Goal: Task Accomplishment & Management: Manage account settings

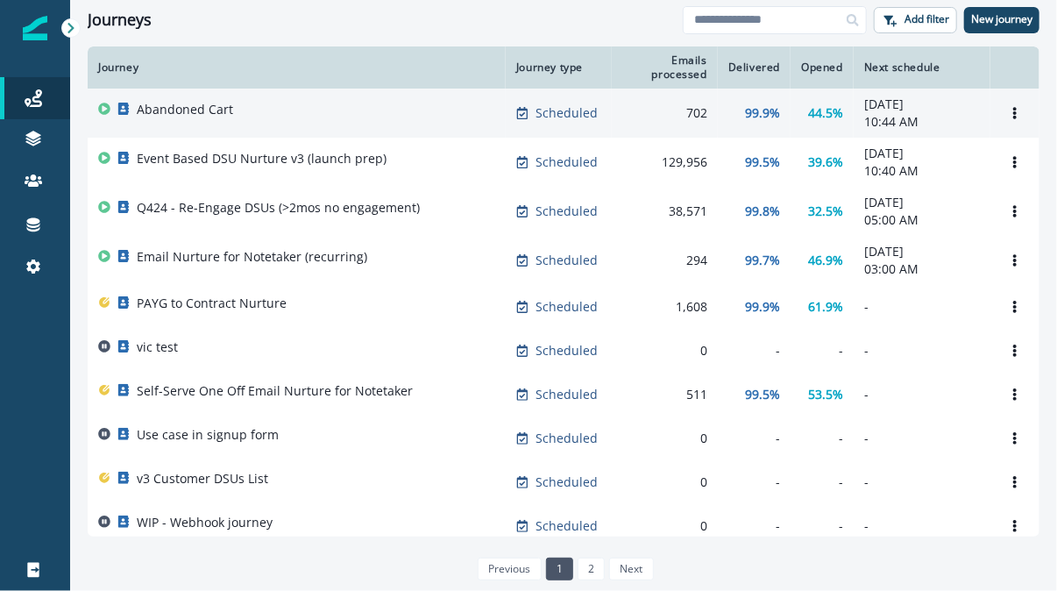
click at [203, 112] on p "Abandoned Cart" at bounding box center [185, 110] width 96 height 18
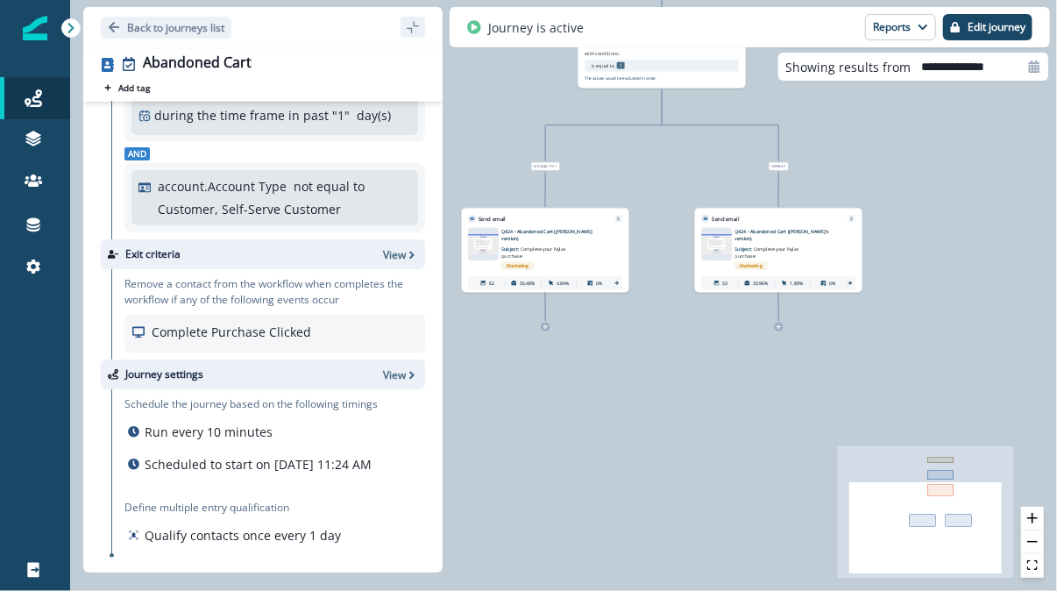
scroll to position [248, 0]
click at [485, 241] on img at bounding box center [483, 243] width 31 height 19
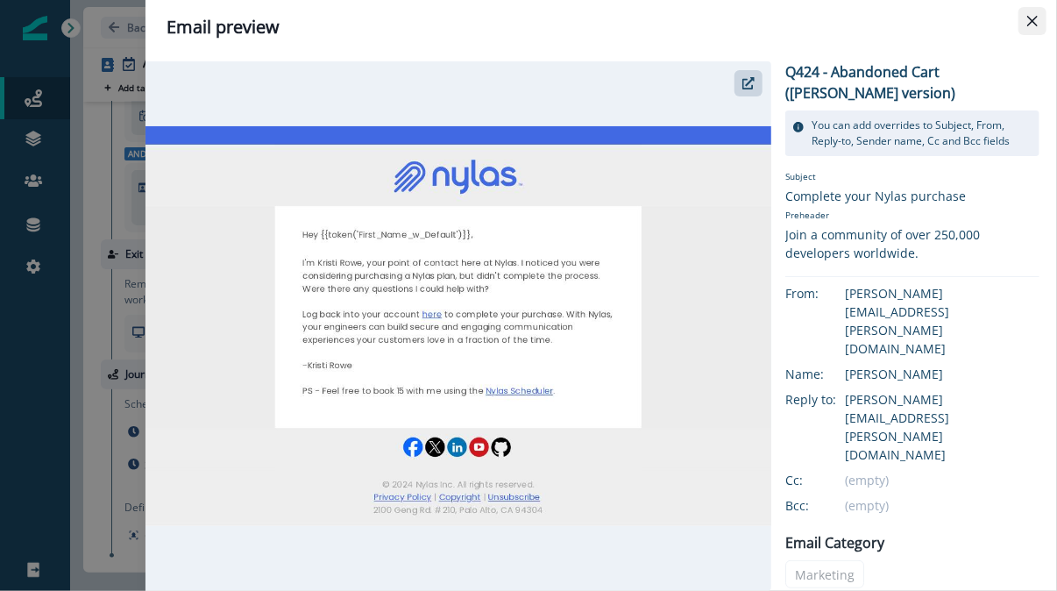
click at [1030, 22] on icon "Close" at bounding box center [1032, 21] width 11 height 11
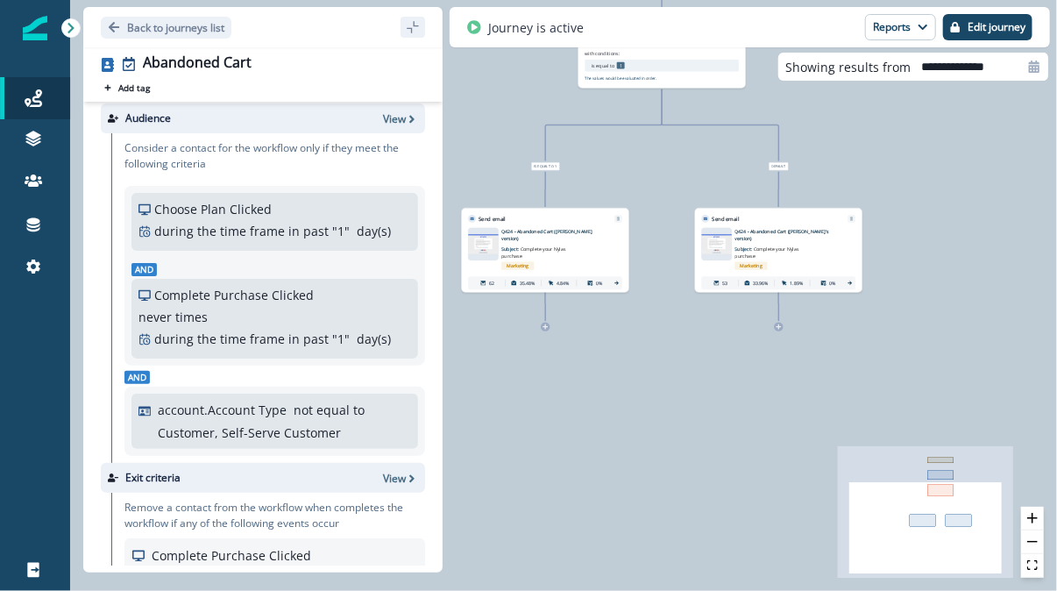
scroll to position [0, 0]
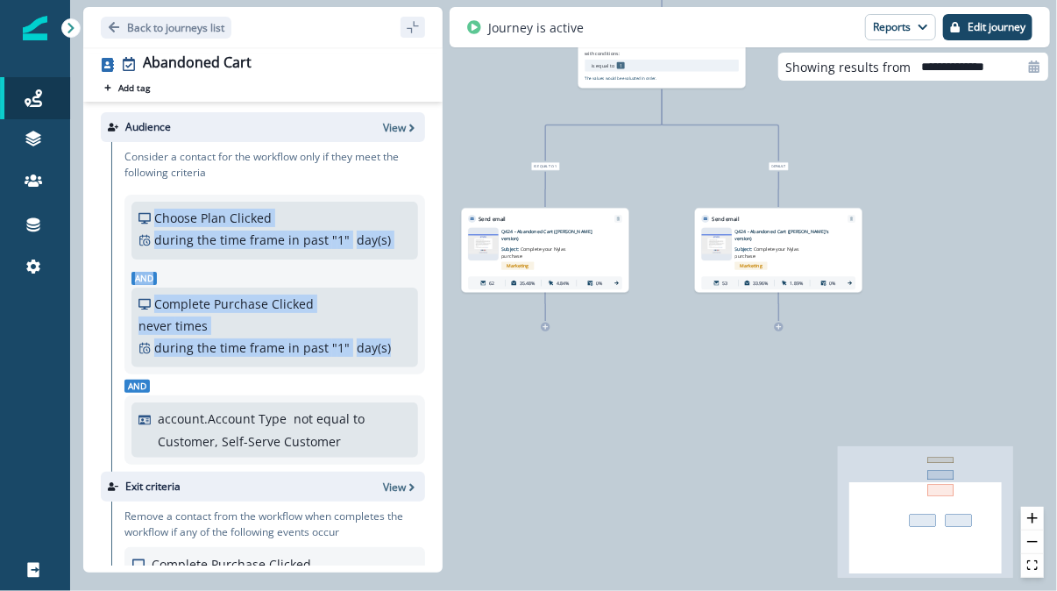
drag, startPoint x: 137, startPoint y: 216, endPoint x: 428, endPoint y: 356, distance: 322.5
click at [428, 356] on div "Audience View Consider a contact for the workflow only if they meet the followi…" at bounding box center [262, 334] width 359 height 464
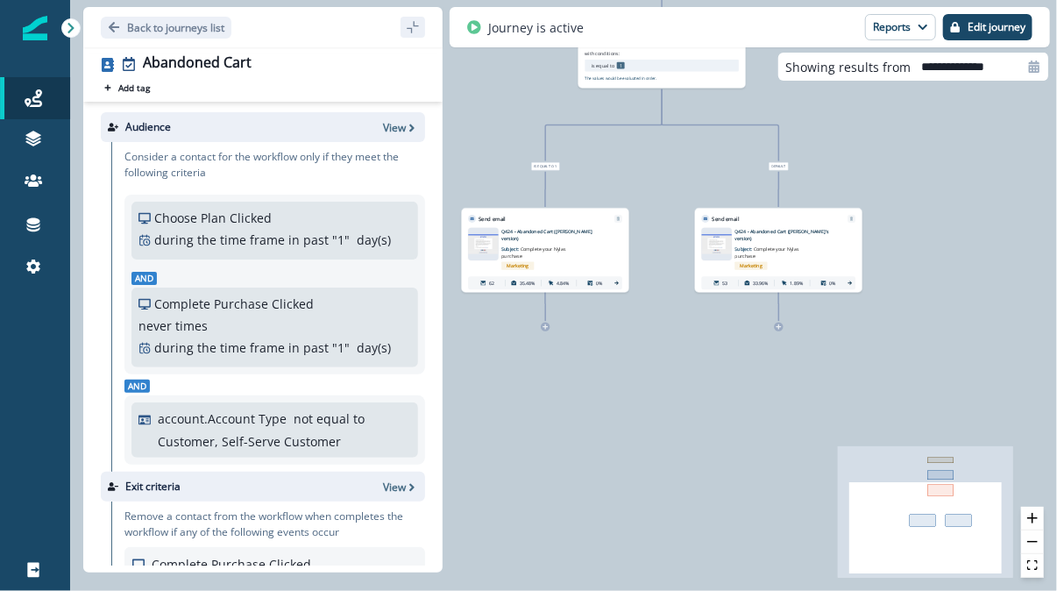
click at [390, 357] on div "Complete Purchase Clicked never times during the time frame in past " 1 " day(s…" at bounding box center [274, 327] width 273 height 66
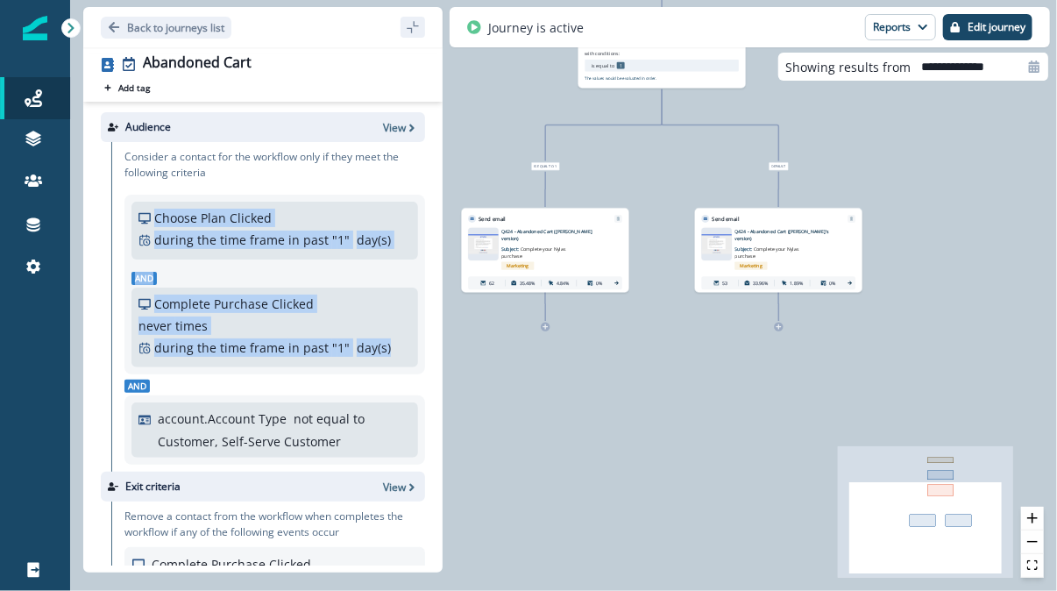
drag, startPoint x: 135, startPoint y: 213, endPoint x: 391, endPoint y: 362, distance: 296.1
click at [391, 362] on div "Choose Plan Clicked during the time frame in past " 1 " day(s) Add frequency Ad…" at bounding box center [274, 285] width 287 height 166
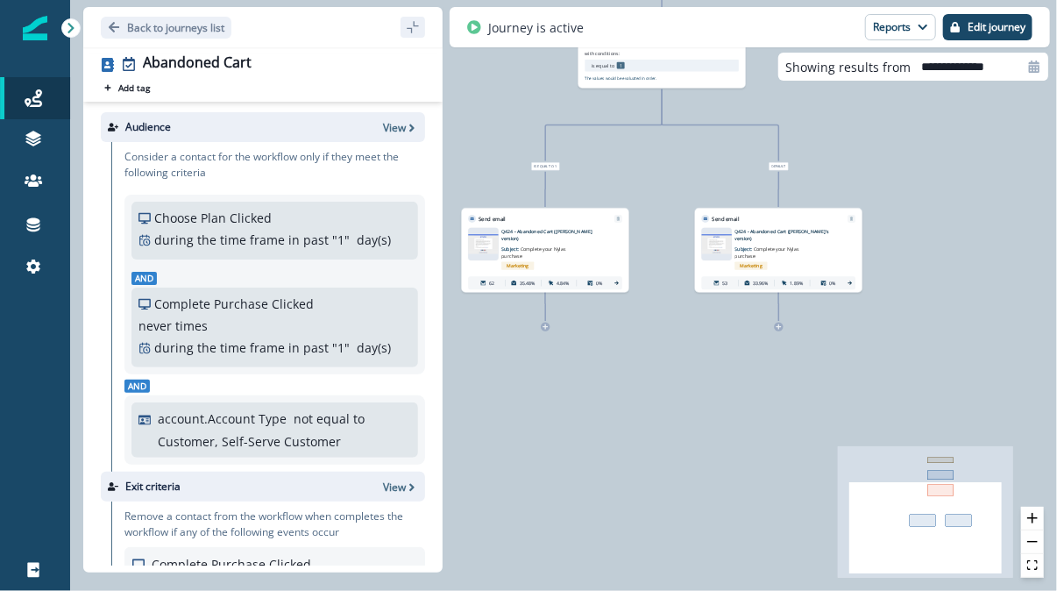
click at [393, 355] on div "during the time frame in past " 1 " day(s)" at bounding box center [274, 347] width 273 height 18
click at [145, 29] on p "Back to journeys list" at bounding box center [175, 27] width 97 height 15
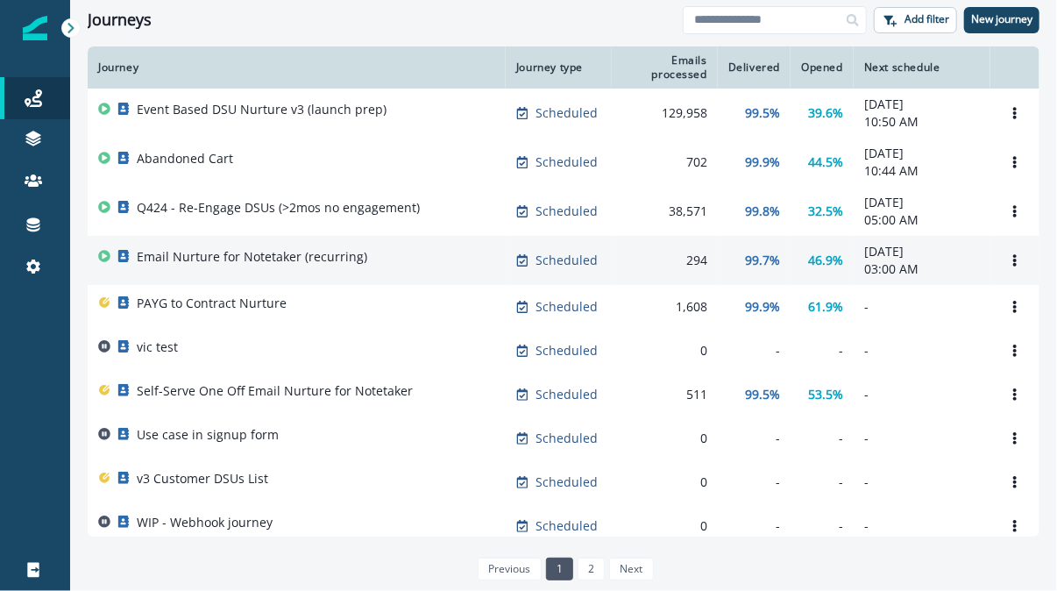
click at [244, 258] on p "Email Nurture for Notetaker (recurring)" at bounding box center [252, 257] width 230 height 18
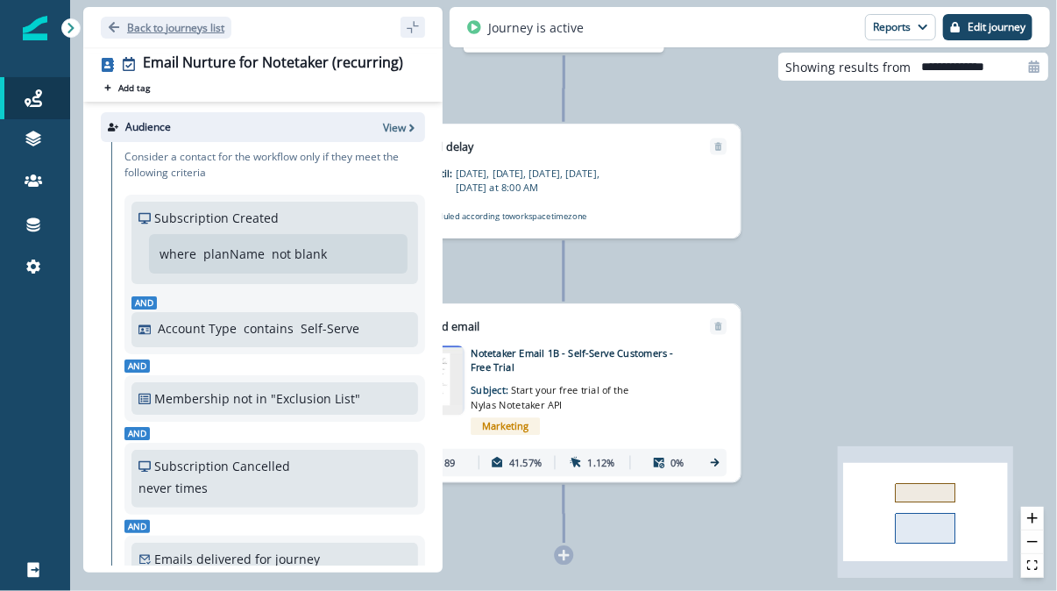
click at [117, 18] on button "Back to journeys list" at bounding box center [166, 28] width 131 height 22
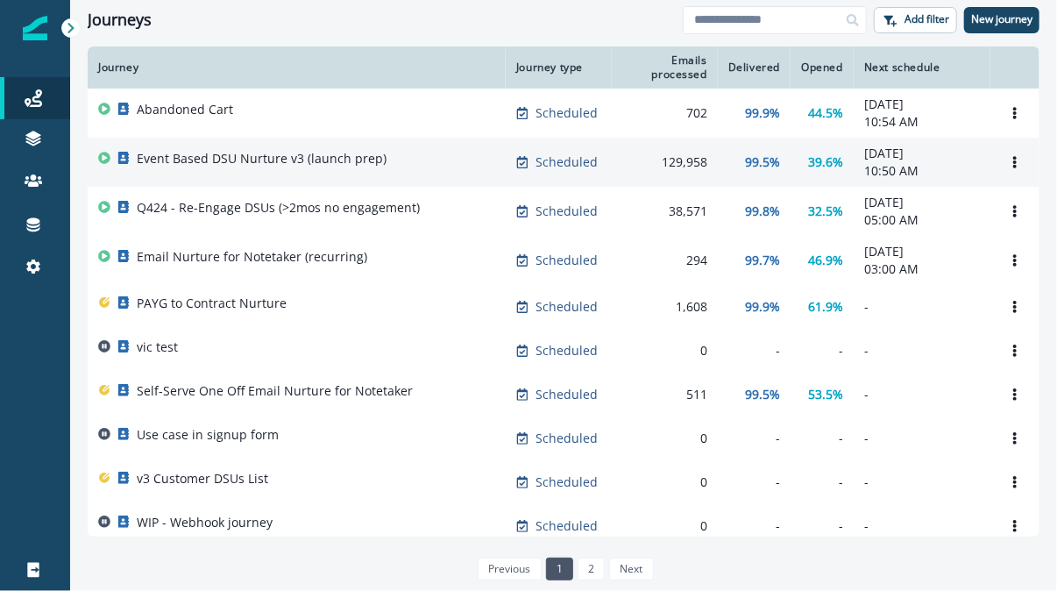
click at [231, 158] on p "Event Based DSU Nurture v3 (launch prep)" at bounding box center [262, 159] width 250 height 18
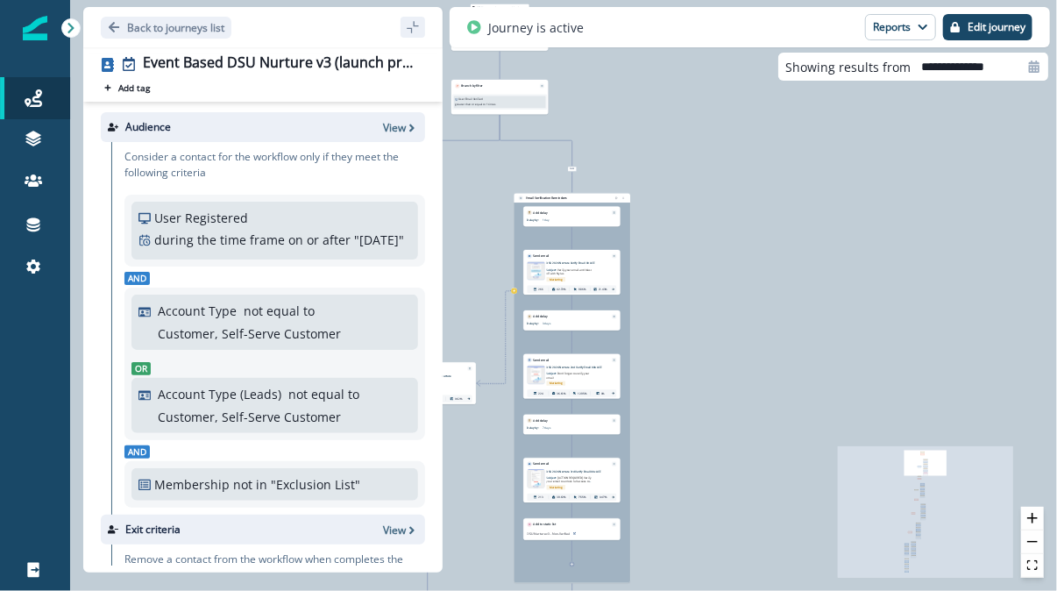
click at [553, 259] on div "Email asset changed, journey reports will be subject to change This asset has o…" at bounding box center [571, 276] width 96 height 36
click at [551, 264] on p "DSU 2024 Nurture Verify Email 00 ACE" at bounding box center [577, 263] width 60 height 4
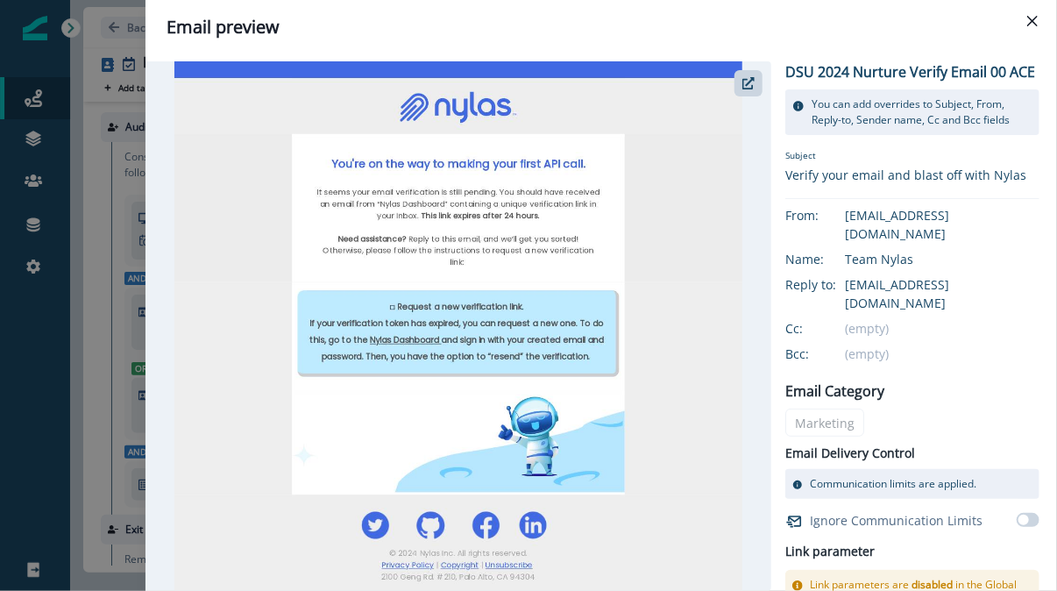
drag, startPoint x: 337, startPoint y: 161, endPoint x: 421, endPoint y: 230, distance: 108.3
click at [1030, 10] on button "Close" at bounding box center [1032, 21] width 28 height 28
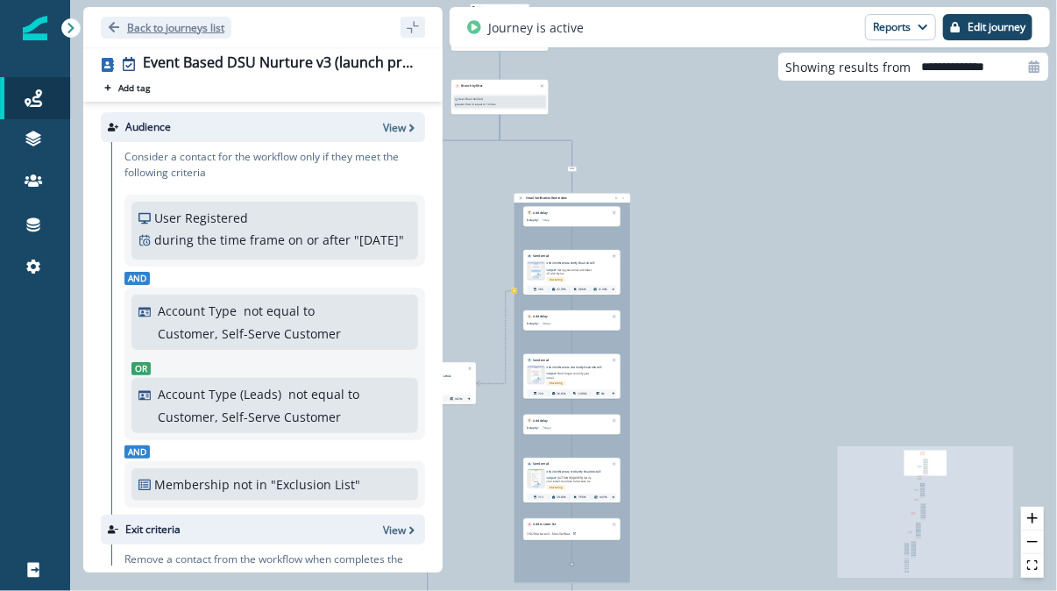
click at [113, 30] on icon "Go back" at bounding box center [114, 27] width 11 height 11
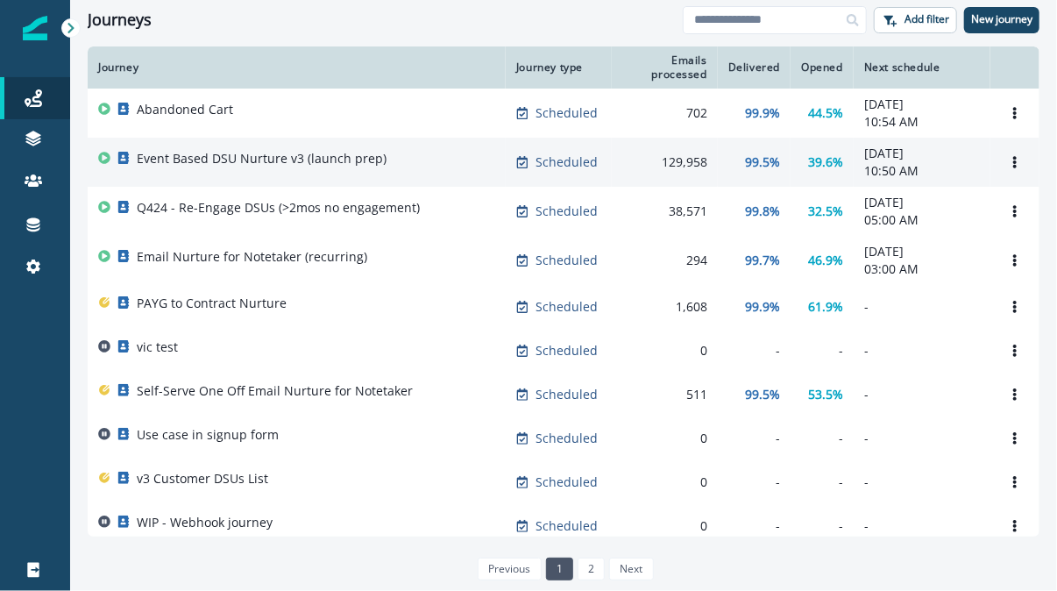
click at [211, 162] on p "Event Based DSU Nurture v3 (launch prep)" at bounding box center [262, 159] width 250 height 18
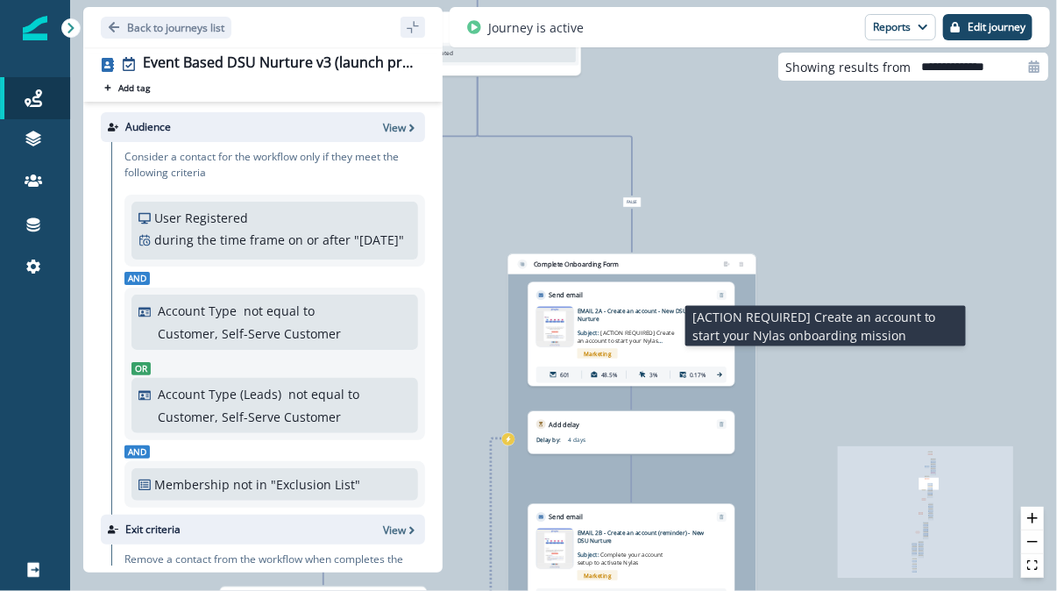
click at [622, 329] on span "[ACTION REQUIRED] Create an account to start your Nylas onboarding mission" at bounding box center [625, 341] width 97 height 25
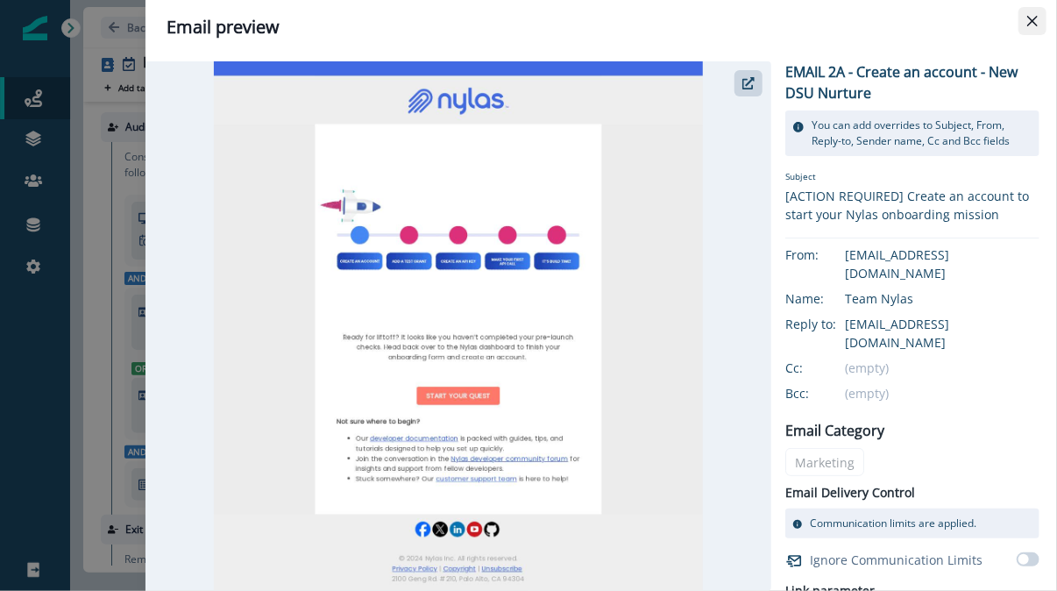
click at [1035, 23] on icon "Close" at bounding box center [1032, 21] width 11 height 11
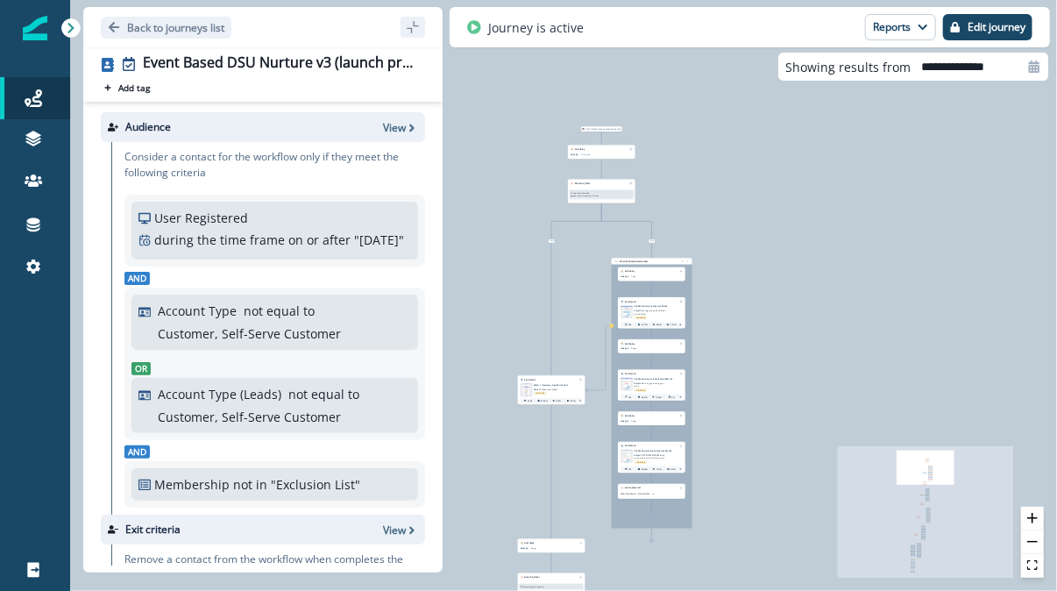
click at [589, 188] on div "User Email Verified greater than or equal to 1 times Add time frame Add propert…" at bounding box center [602, 193] width 66 height 11
click at [585, 195] on p "greater than or equal to" at bounding box center [580, 196] width 21 height 3
drag, startPoint x: 585, startPoint y: 195, endPoint x: 627, endPoint y: 96, distance: 107.6
click at [626, 99] on div "2,741 contacts have entered the journey Add delay Delay by: 3 minutes Delay det…" at bounding box center [563, 295] width 987 height 591
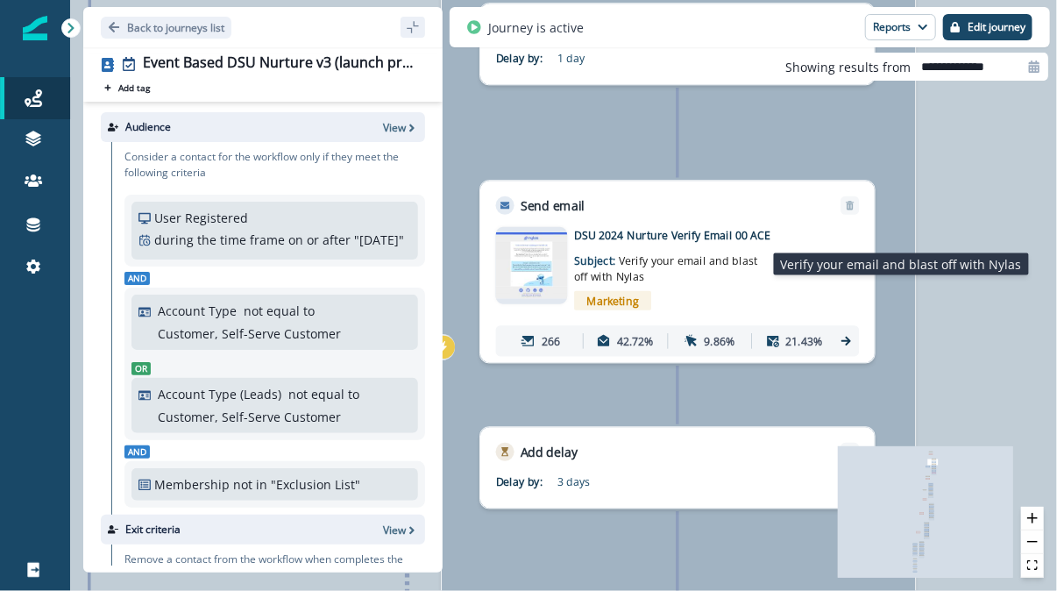
click at [605, 269] on span "Verify your email and blast off with Nylas" at bounding box center [665, 268] width 183 height 31
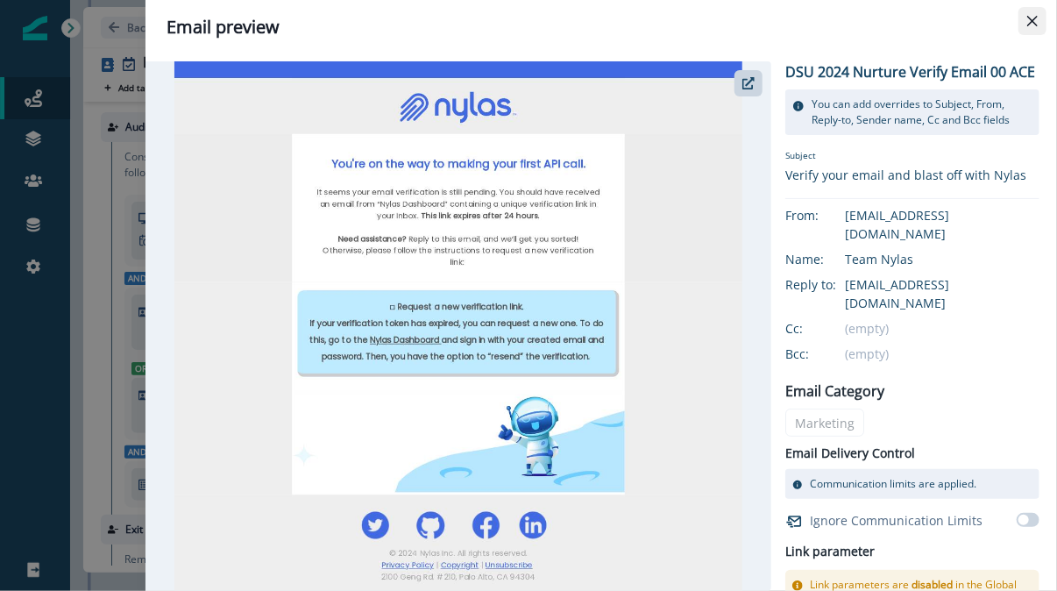
click at [1031, 16] on icon "Close" at bounding box center [1032, 21] width 11 height 11
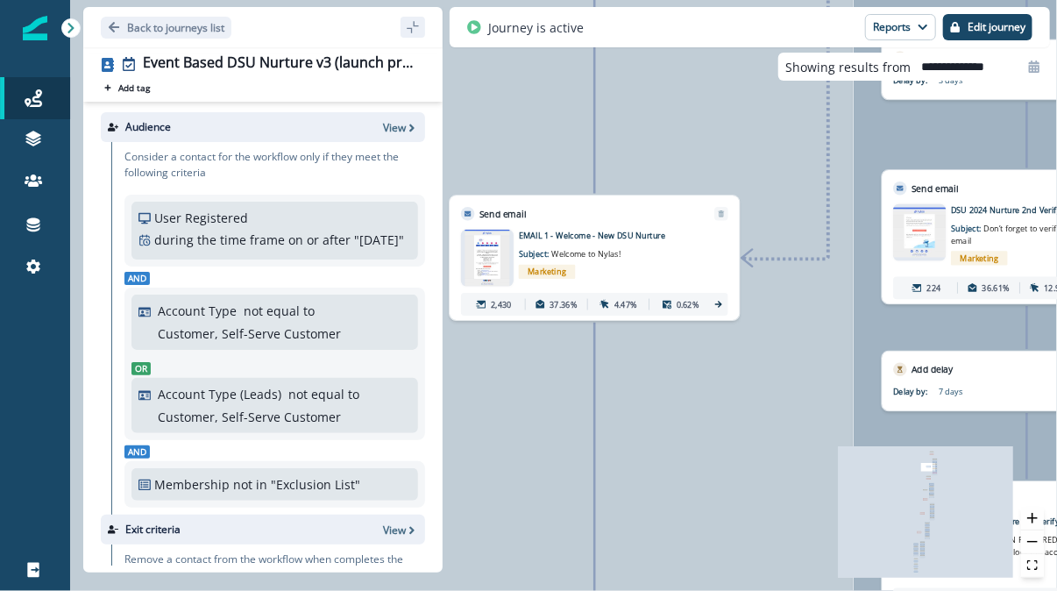
click at [498, 266] on img at bounding box center [487, 258] width 45 height 57
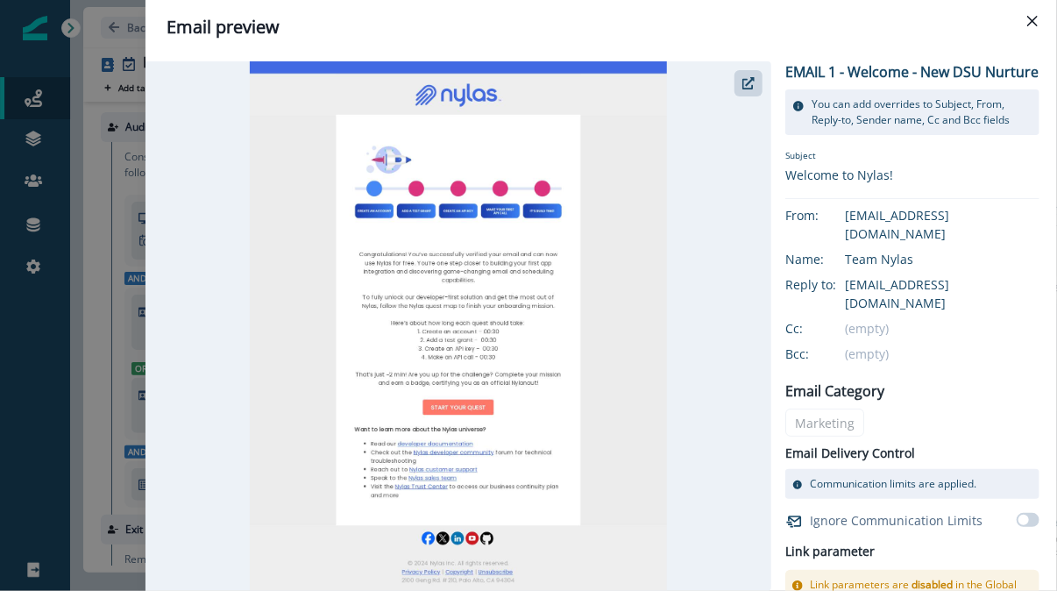
drag, startPoint x: 402, startPoint y: 266, endPoint x: 459, endPoint y: 271, distance: 57.1
click at [1026, 17] on button "Close" at bounding box center [1032, 21] width 28 height 28
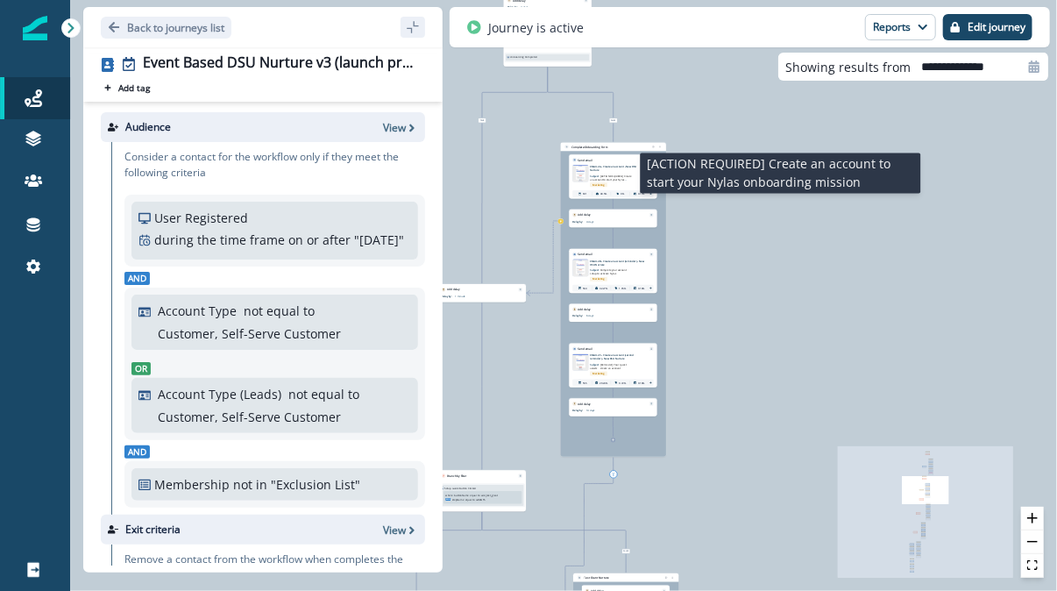
click at [607, 174] on span "[ACTION REQUIRED] Create an account to start your Nylas onboarding mission" at bounding box center [610, 179] width 41 height 11
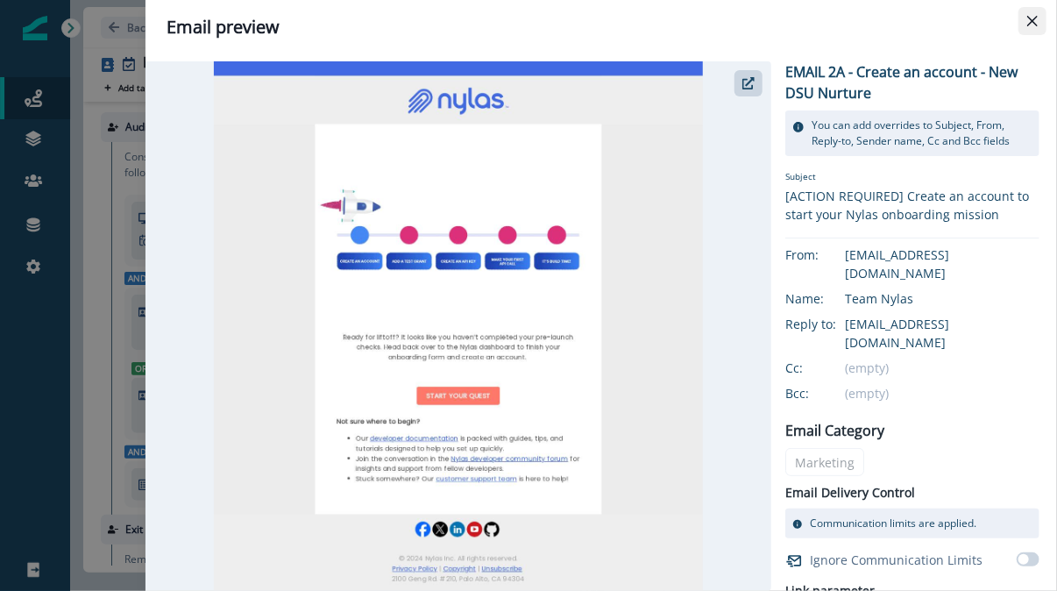
click at [1033, 19] on icon "Close" at bounding box center [1032, 21] width 11 height 11
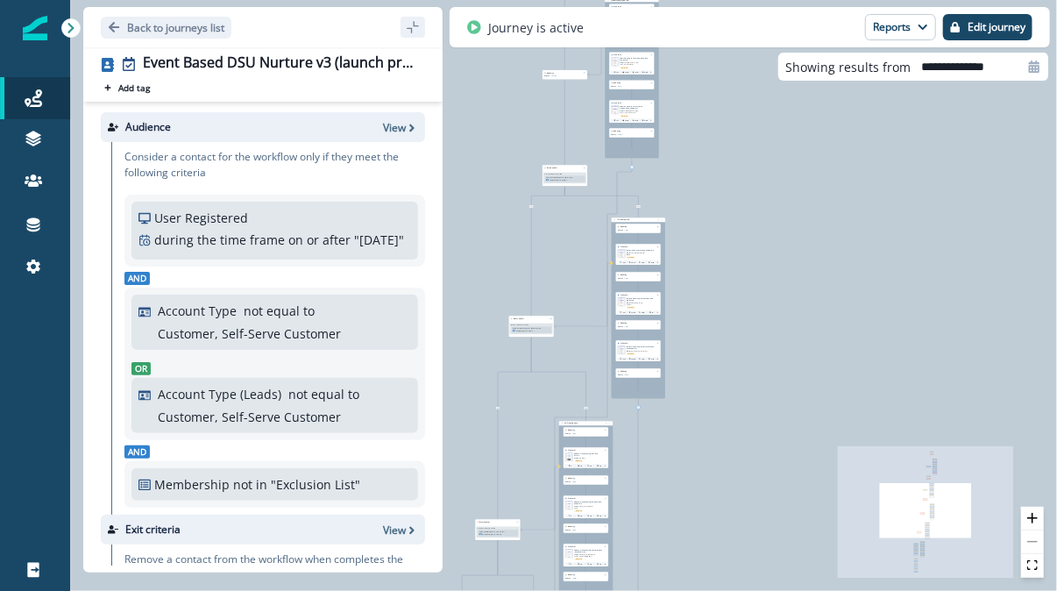
click at [564, 173] on div "Setup Guide Button Clicked" at bounding box center [564, 174] width 41 height 2
click at [559, 177] on p "equal to" at bounding box center [561, 178] width 5 height 2
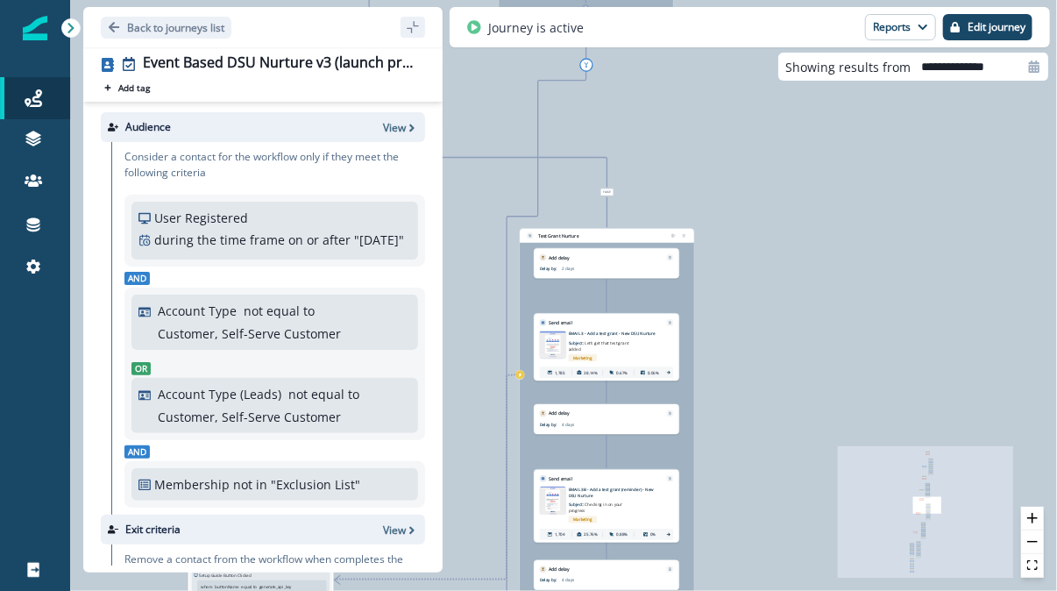
click at [603, 351] on div "Marketing" at bounding box center [615, 356] width 93 height 11
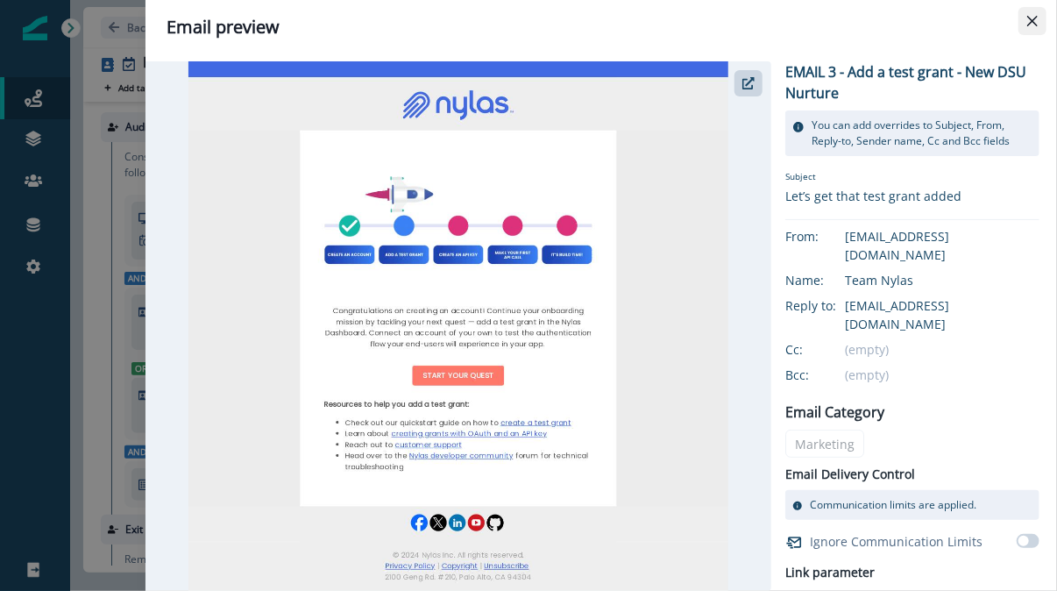
click at [1030, 17] on icon "Close" at bounding box center [1032, 21] width 11 height 11
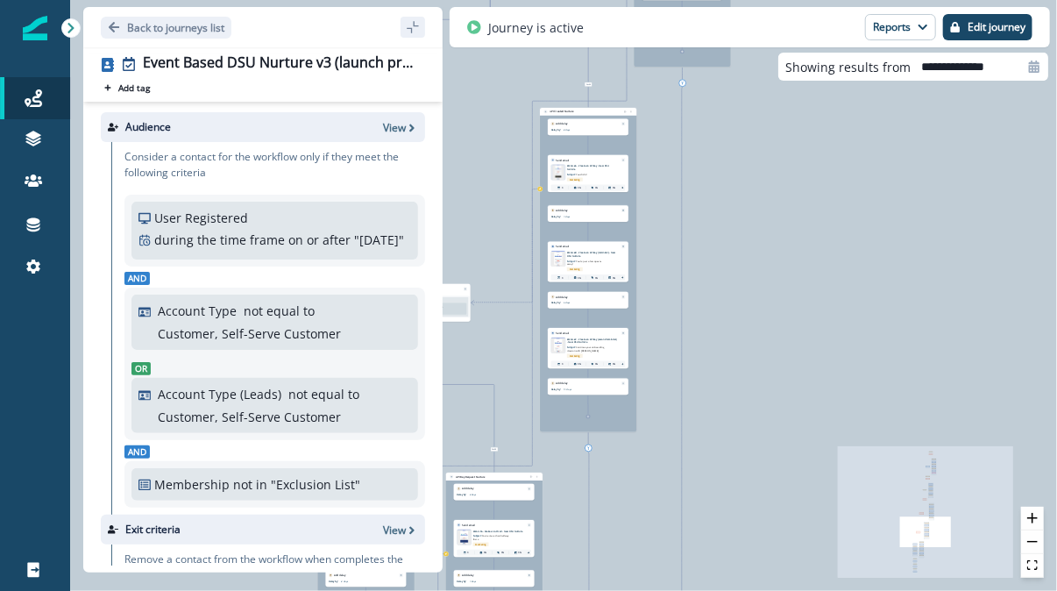
click at [588, 234] on icon "Edge from b9a49533-5900-4bba-82bf-f785b27b93f0 to b61d403c-5634-46c8-aaeb-9dced…" at bounding box center [588, 232] width 0 height 18
click at [591, 160] on div "Send email" at bounding box center [588, 158] width 81 height 7
click at [581, 177] on span "Marketing" at bounding box center [575, 179] width 16 height 4
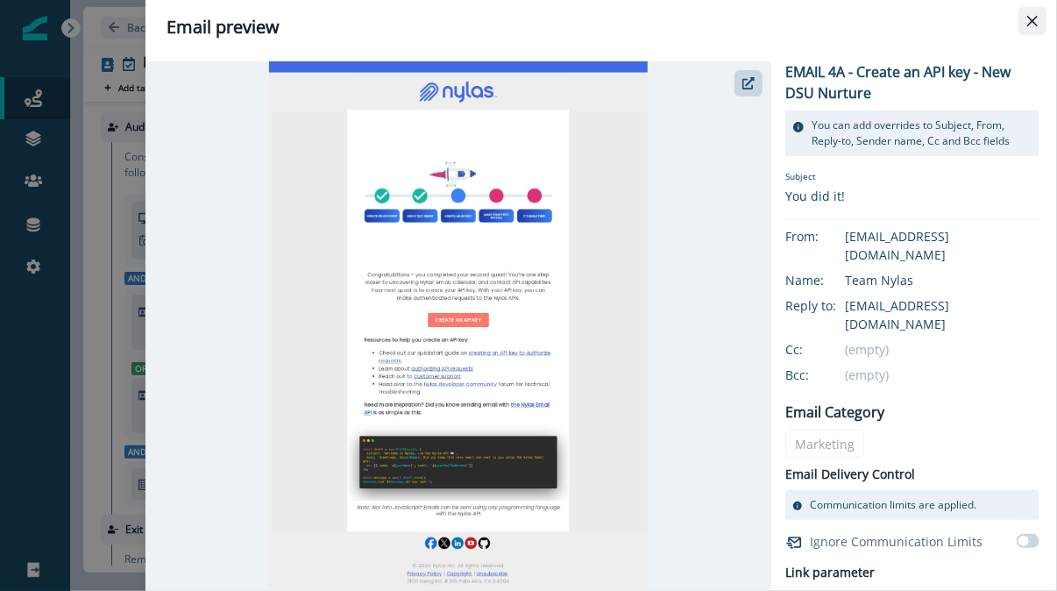
click at [1029, 25] on icon "Close" at bounding box center [1032, 21] width 11 height 11
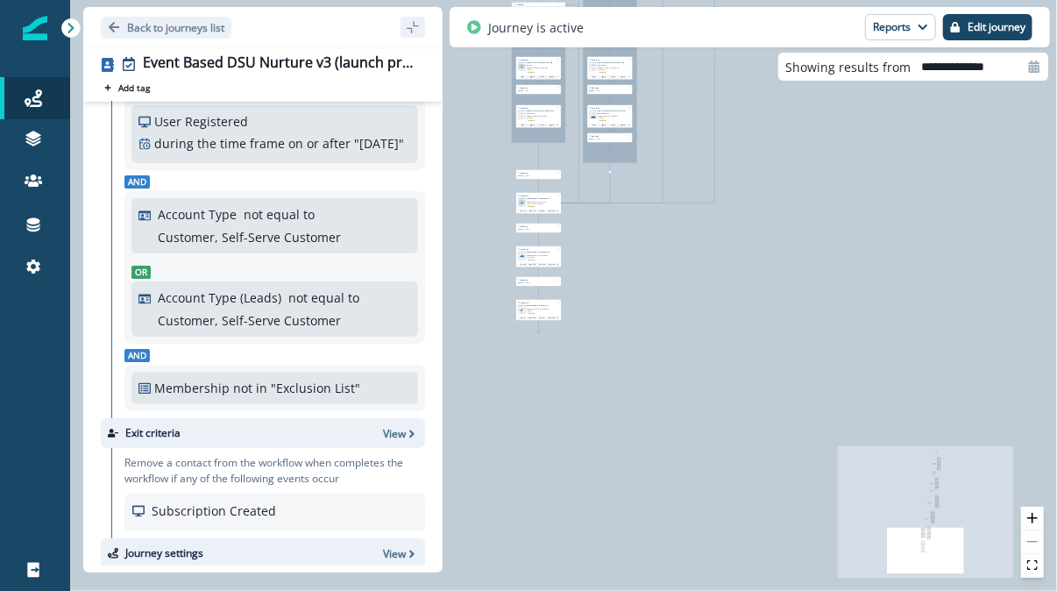
scroll to position [95, 0]
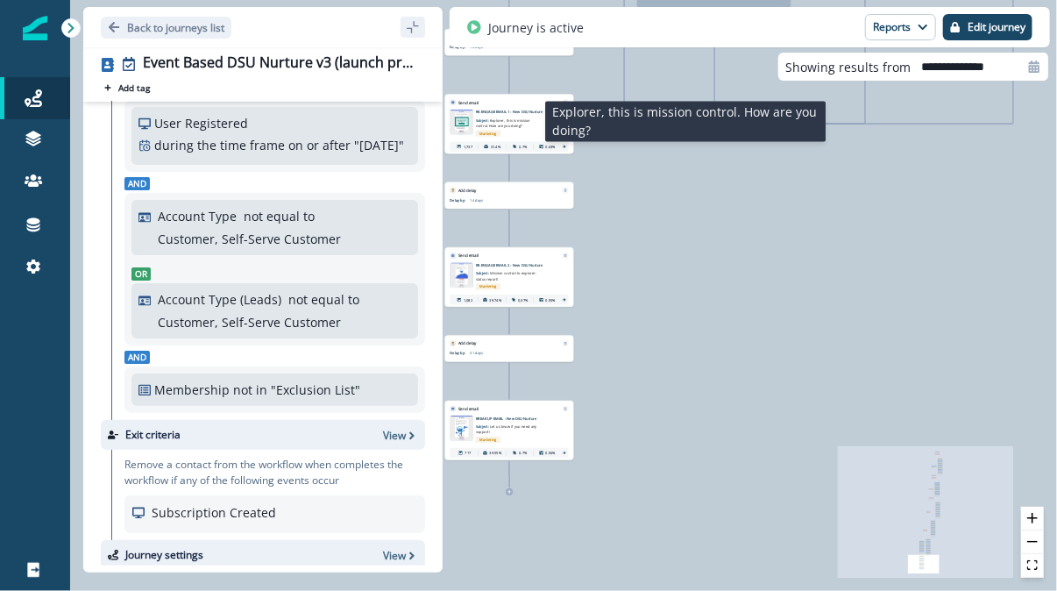
click at [495, 125] on span "Explorer, this is mission control. How are you doing?" at bounding box center [503, 123] width 54 height 10
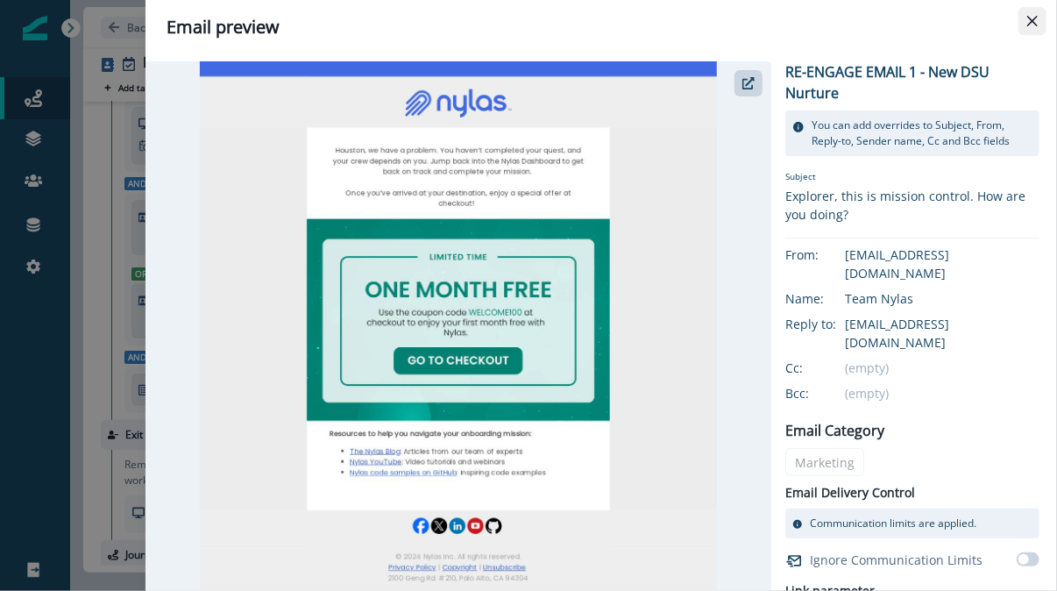
click at [1035, 21] on icon "Close" at bounding box center [1032, 21] width 11 height 11
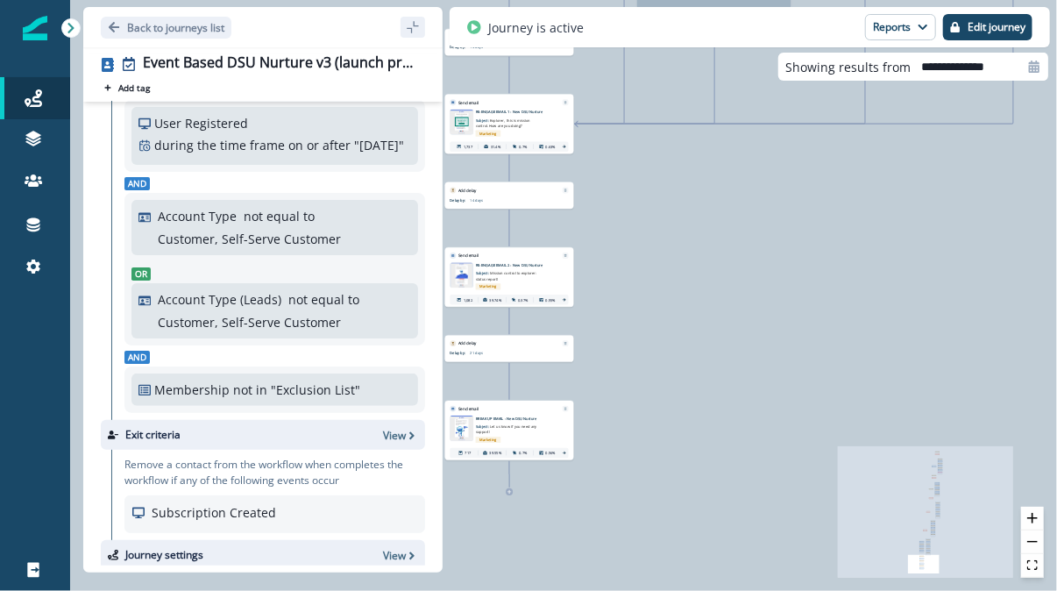
click at [507, 286] on div "Marketing" at bounding box center [517, 286] width 82 height 11
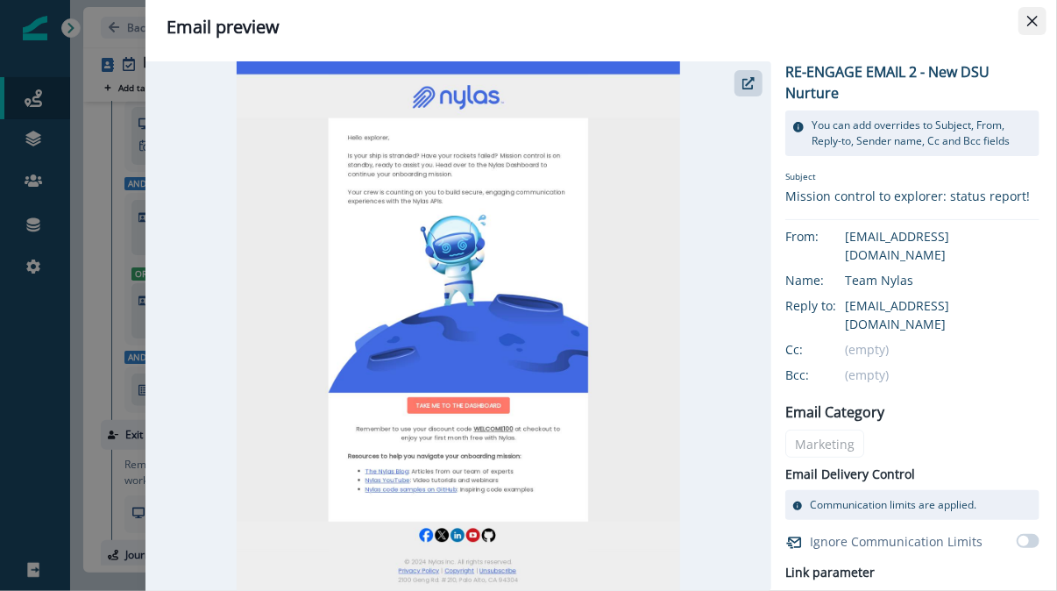
click at [1030, 18] on icon "Close" at bounding box center [1032, 21] width 11 height 11
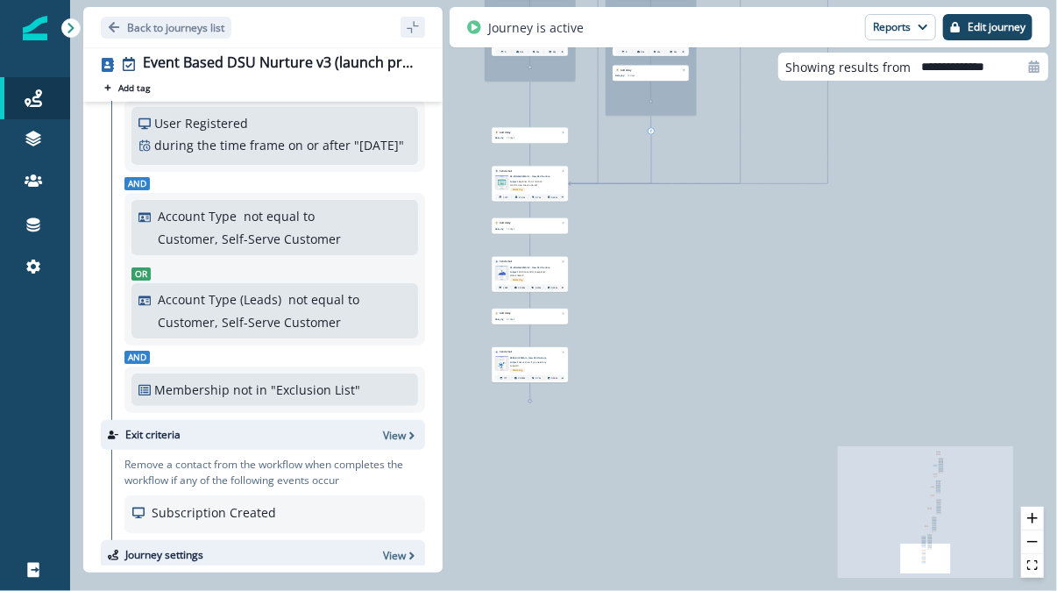
click at [523, 357] on p "BREAK UP EMAIL - New DSU Nurture" at bounding box center [533, 358] width 47 height 4
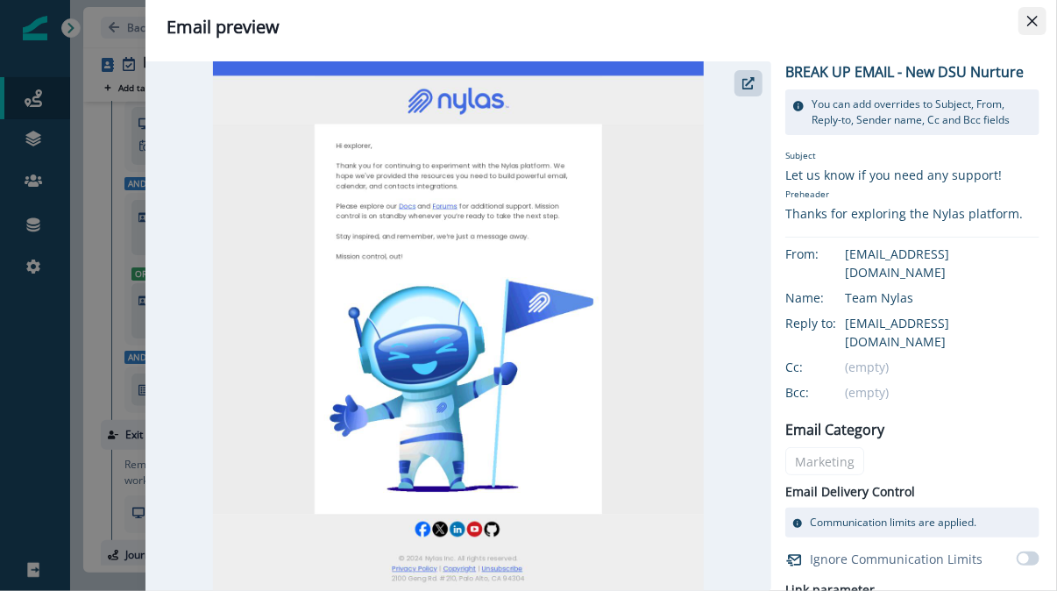
click at [1026, 24] on button "Close" at bounding box center [1032, 21] width 28 height 28
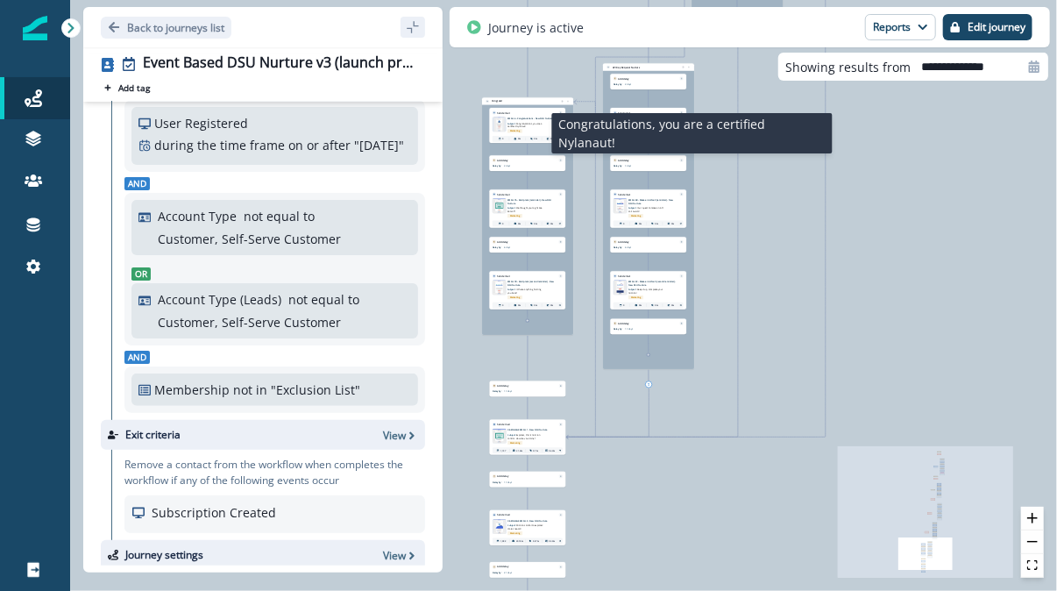
click at [517, 122] on span "Congratulations, you are a certified Nylanaut!" at bounding box center [524, 125] width 35 height 6
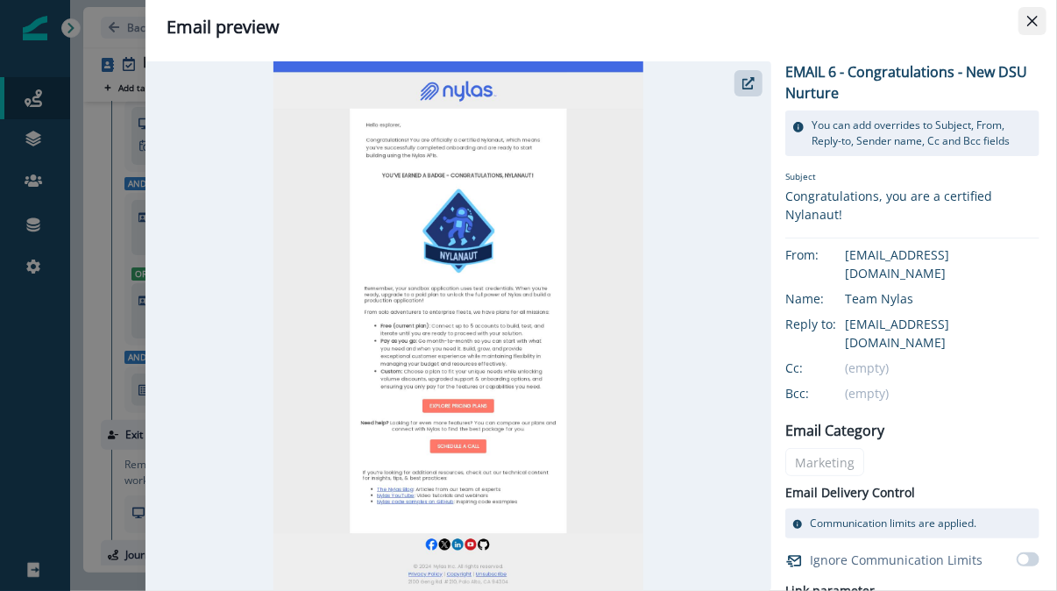
click at [1036, 25] on icon "Close" at bounding box center [1032, 21] width 11 height 11
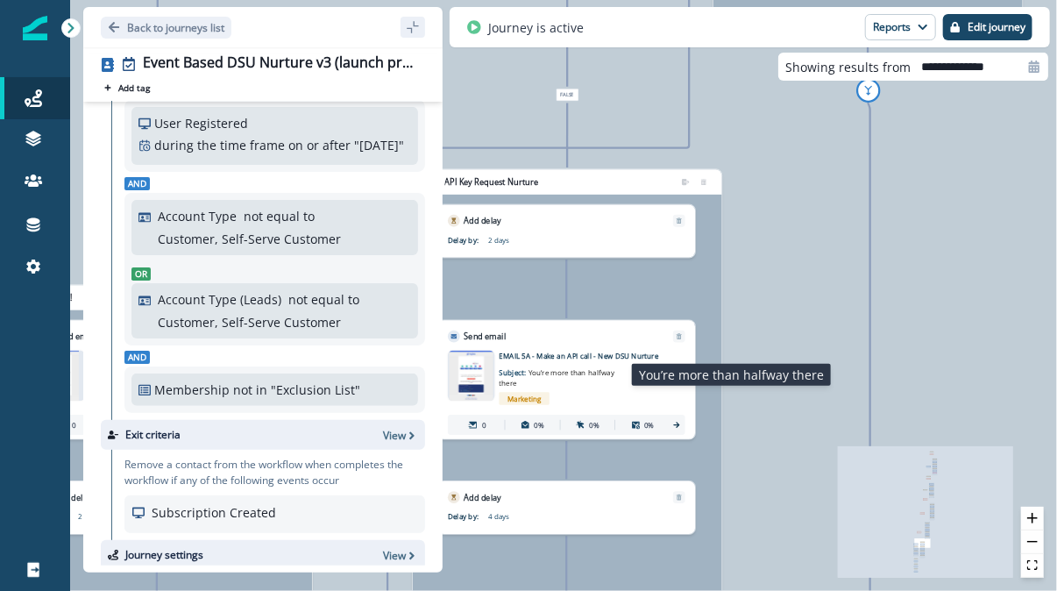
click at [532, 366] on p "Subject: You’re more than halfway there" at bounding box center [561, 374] width 125 height 27
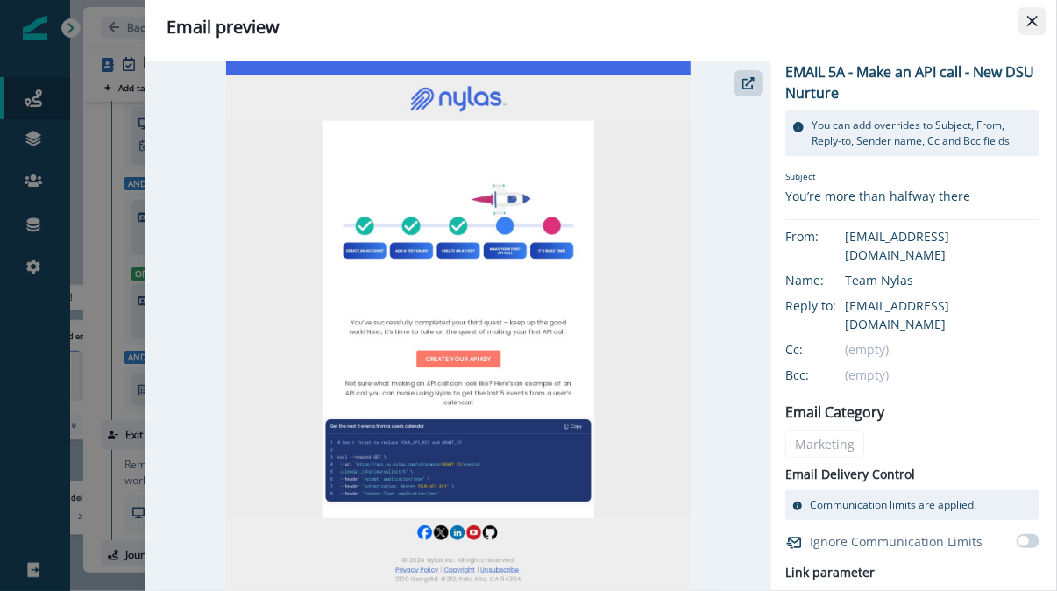
click at [1037, 16] on button "Close" at bounding box center [1032, 21] width 28 height 28
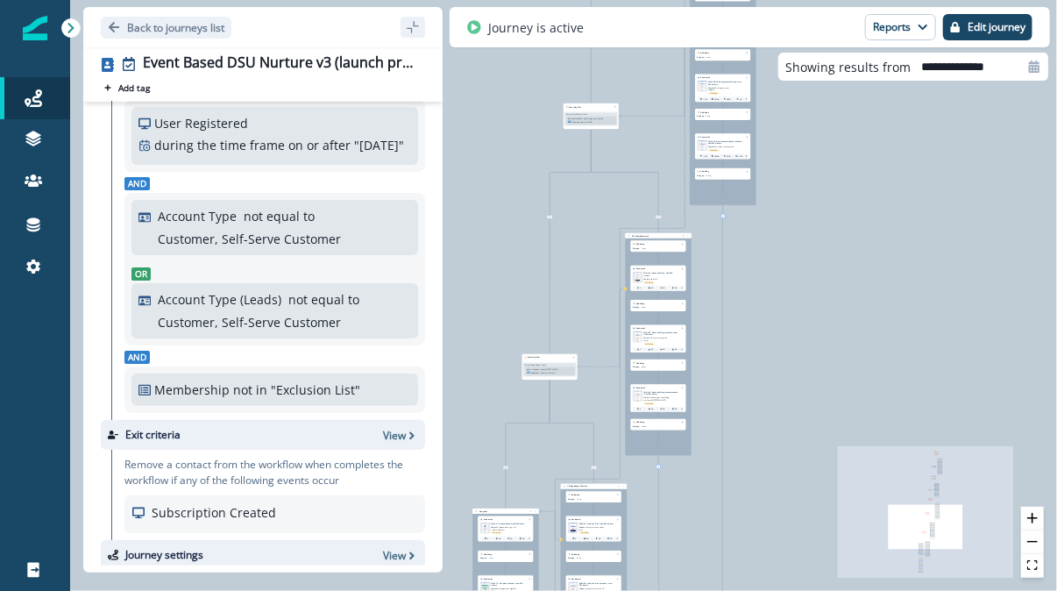
click at [537, 373] on div "And buttonName equal to next_step" at bounding box center [550, 373] width 47 height 4
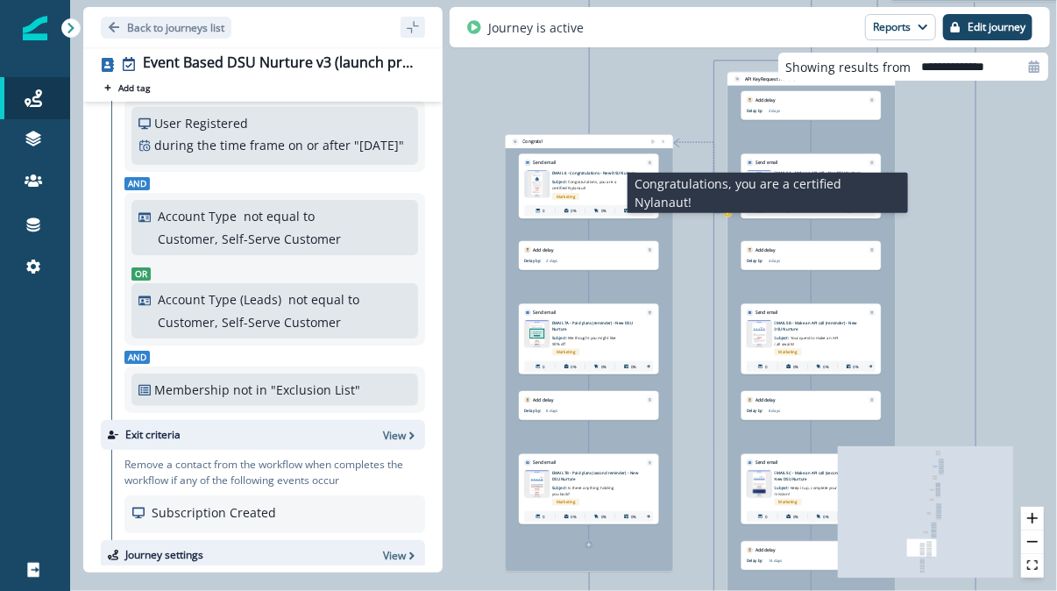
click at [583, 176] on p "Subject: Congratulations, you are a certified Nylanaut!" at bounding box center [586, 183] width 68 height 15
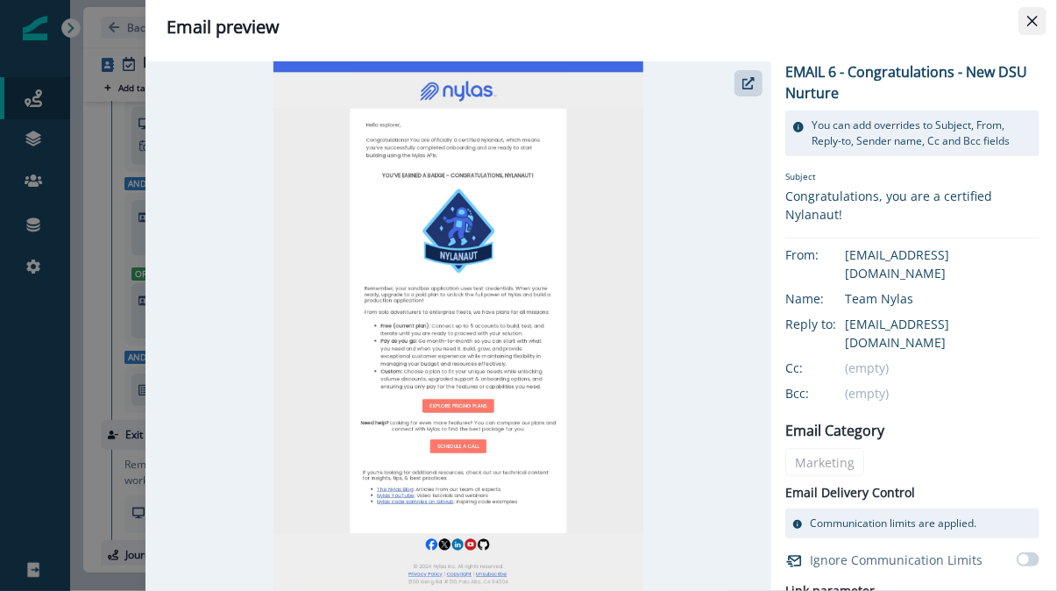
click at [1033, 25] on icon "Close" at bounding box center [1032, 21] width 11 height 11
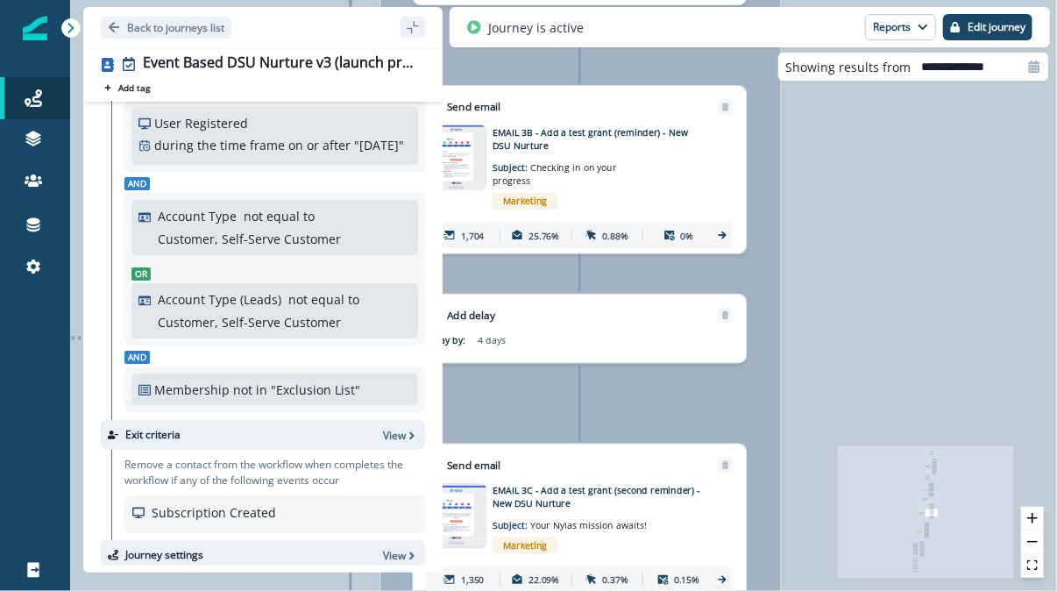
click at [563, 284] on div "Test Grant Nurture" at bounding box center [580, 203] width 400 height 1341
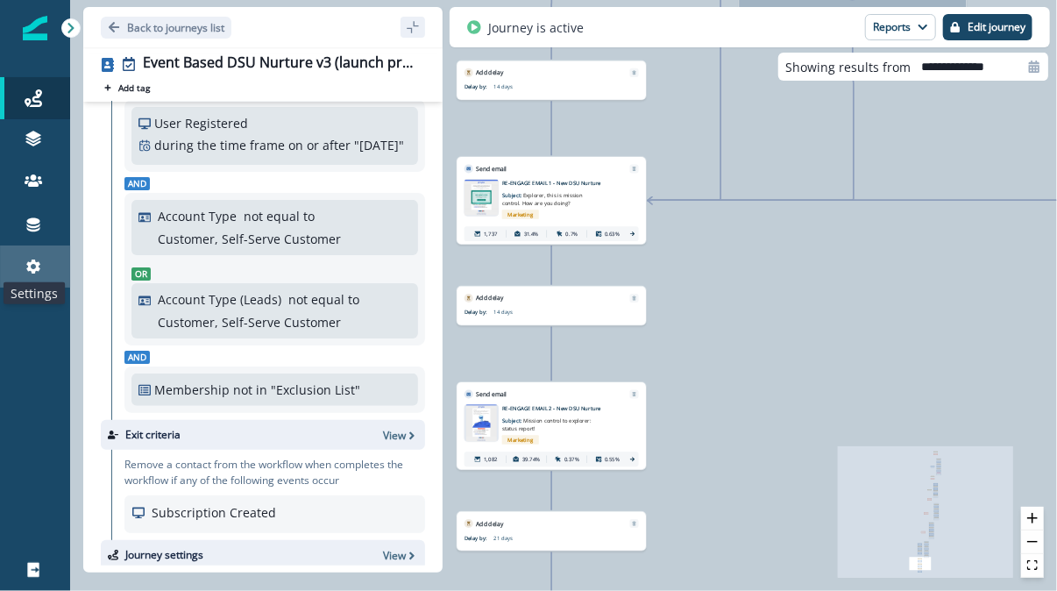
click at [28, 262] on icon at bounding box center [33, 266] width 14 height 14
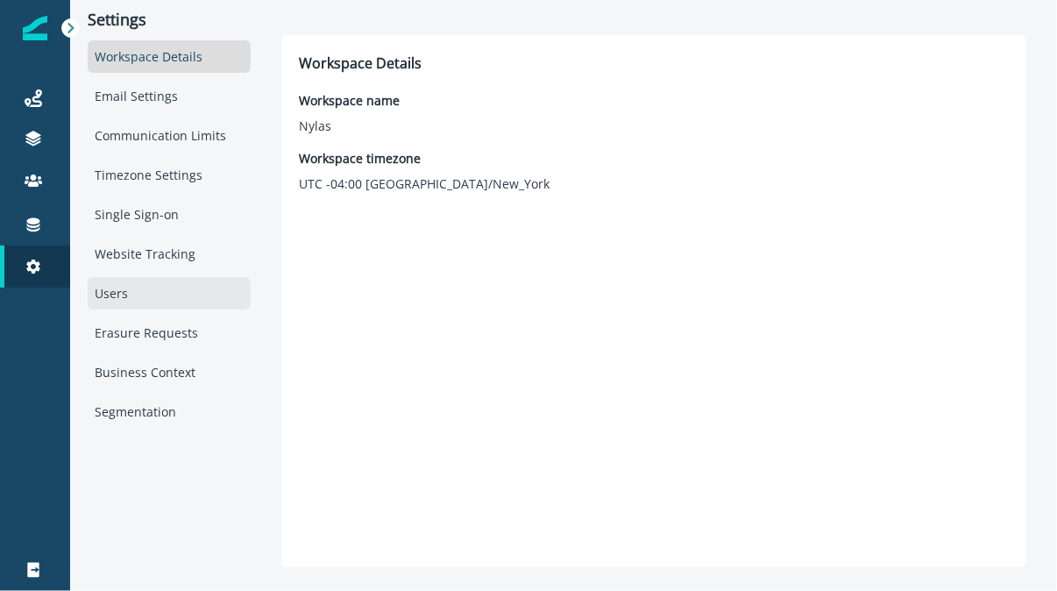
click at [139, 292] on div "Users" at bounding box center [169, 293] width 163 height 32
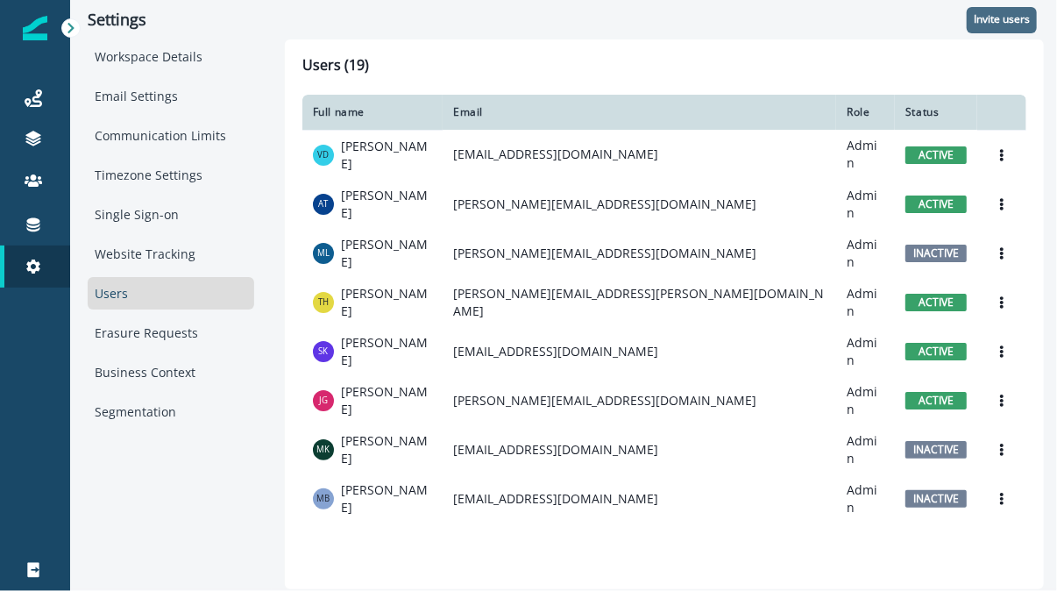
click at [995, 25] on p "Invite users" at bounding box center [1001, 19] width 56 height 12
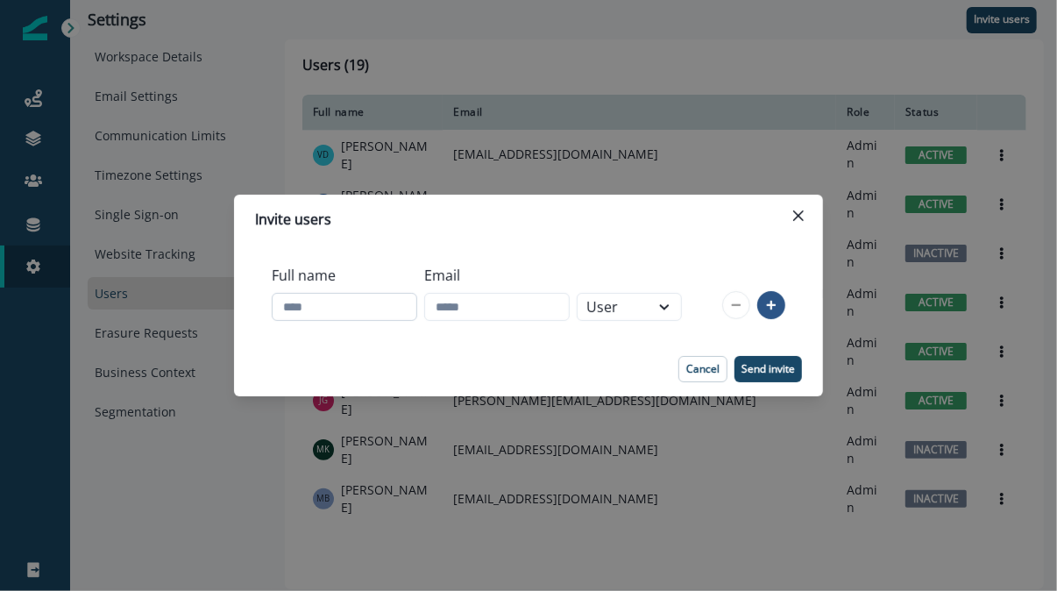
click at [342, 319] on input "Full name" at bounding box center [344, 307] width 145 height 28
click at [465, 298] on input "Email" at bounding box center [496, 307] width 145 height 28
paste input "**********"
type input "**********"
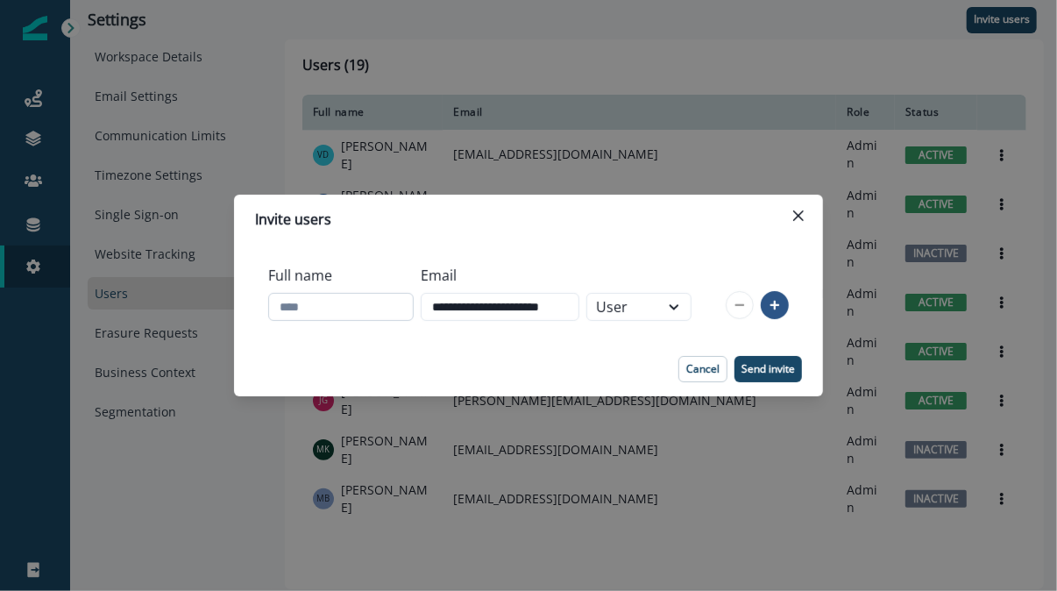
click at [281, 309] on input "Full name" at bounding box center [340, 307] width 145 height 28
type input "**********"
click at [650, 301] on div "User" at bounding box center [623, 306] width 54 height 21
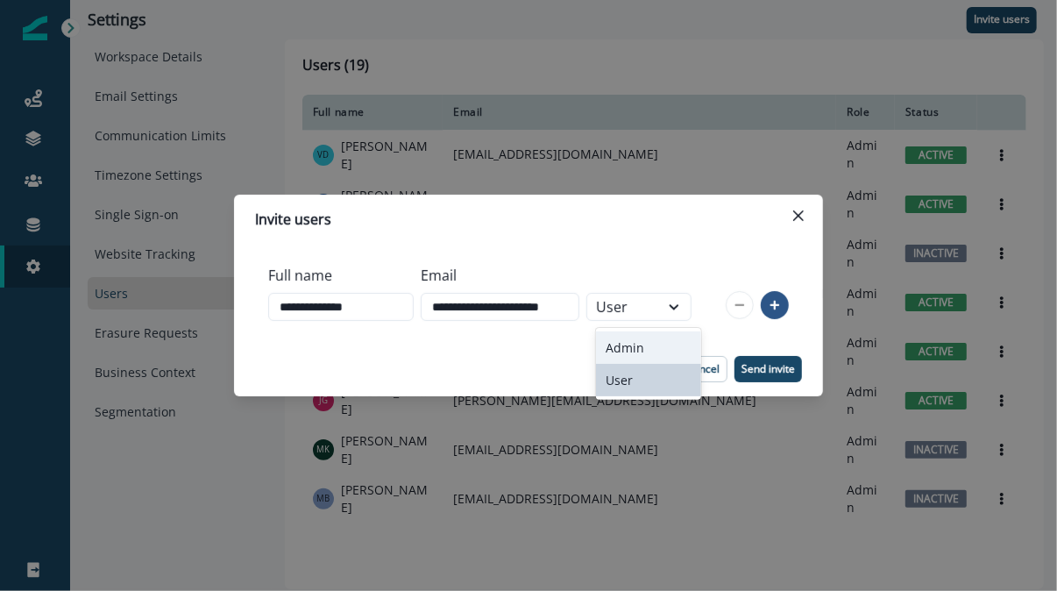
click at [644, 346] on div "Admin" at bounding box center [648, 347] width 105 height 32
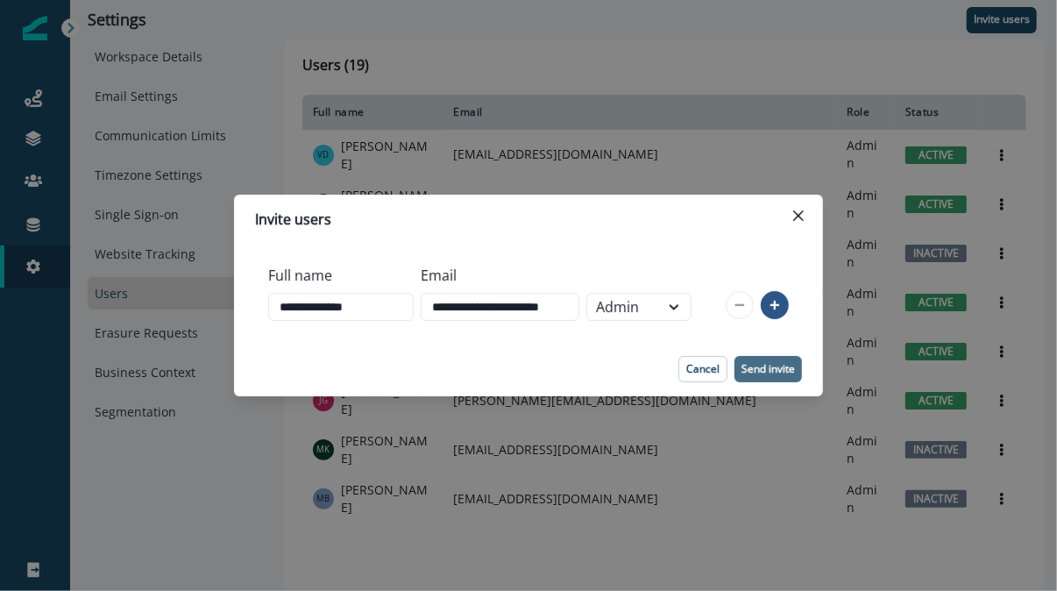
click at [768, 364] on p "Send invite" at bounding box center [767, 369] width 53 height 12
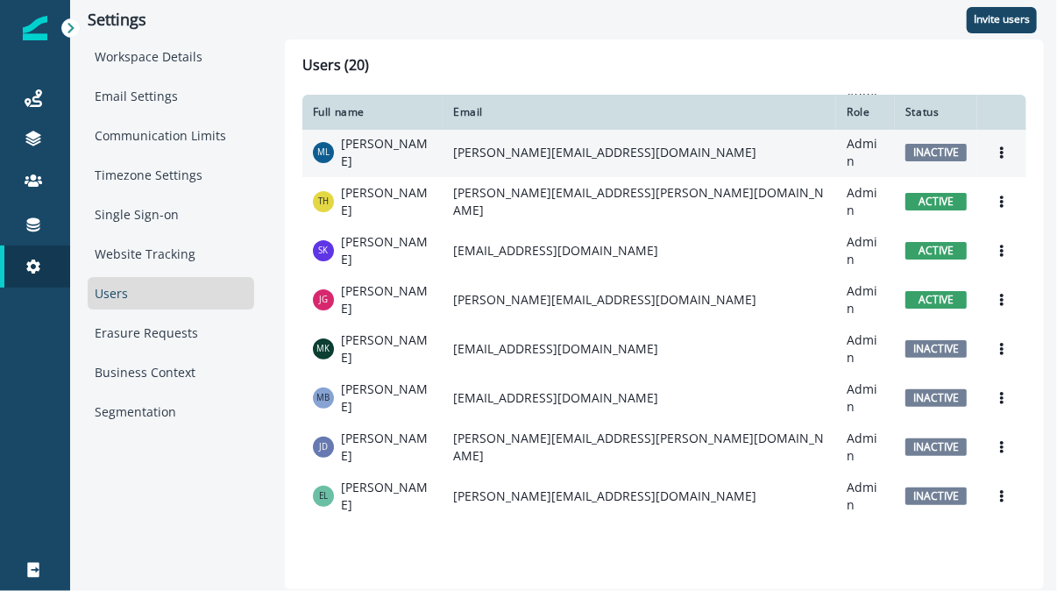
scroll to position [98, 0]
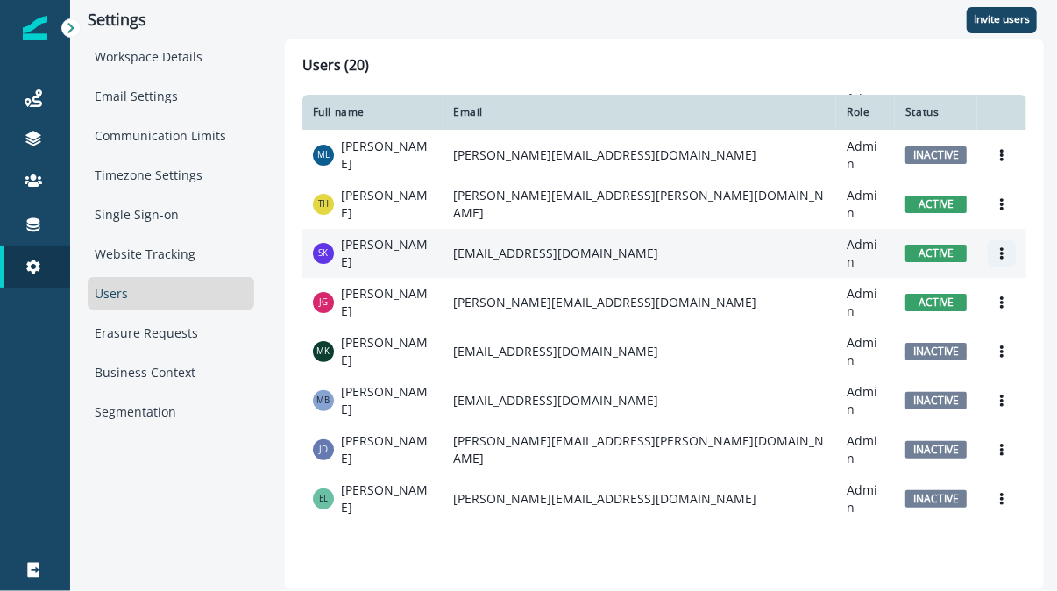
click at [995, 247] on icon "Options" at bounding box center [1001, 253] width 12 height 12
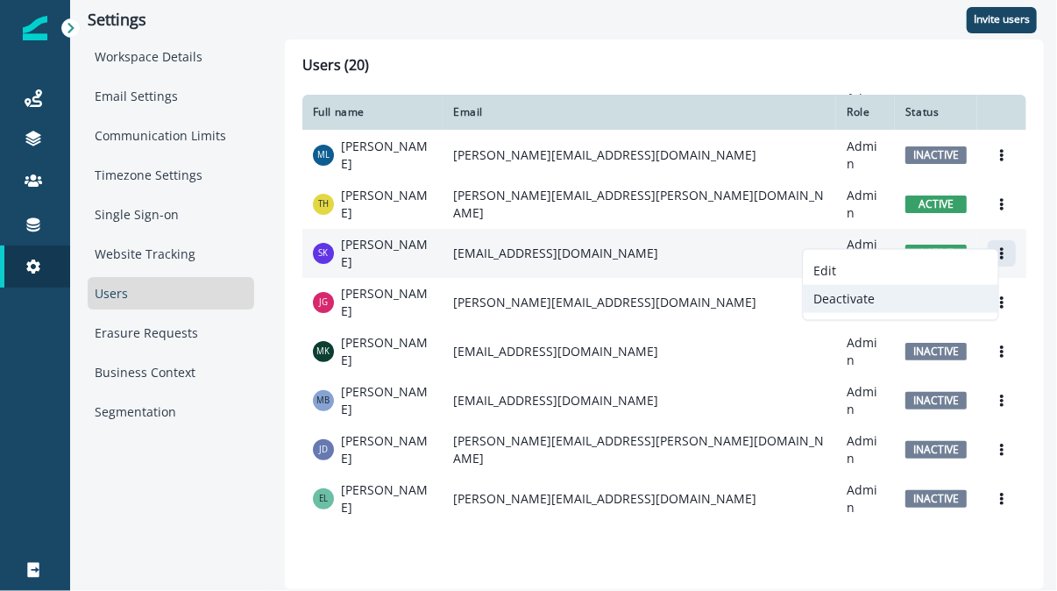
click at [872, 306] on button "Deactivate" at bounding box center [900, 299] width 195 height 28
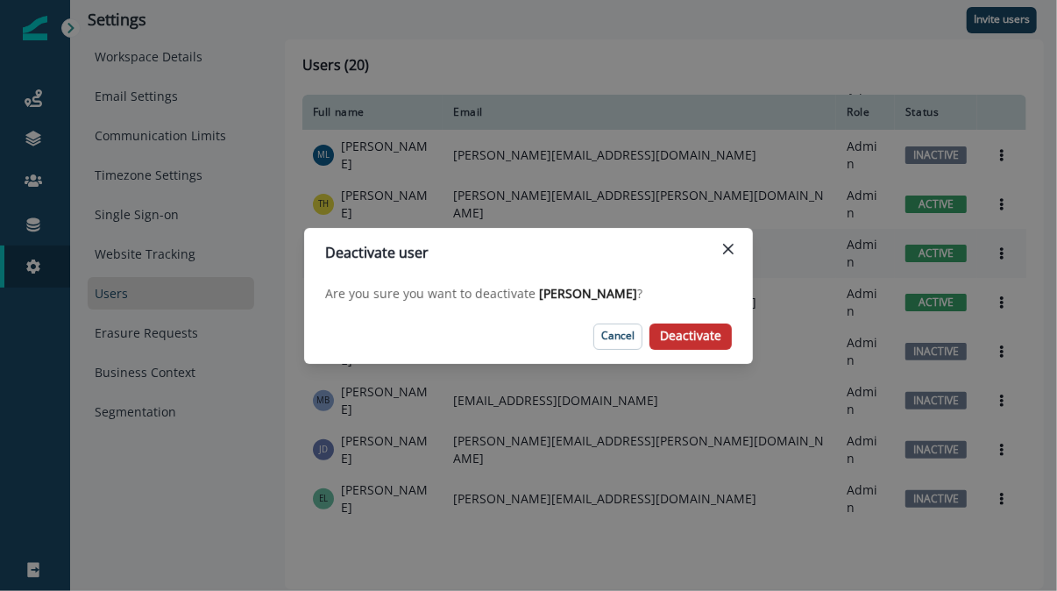
click at [677, 337] on p "Deactivate" at bounding box center [690, 336] width 61 height 15
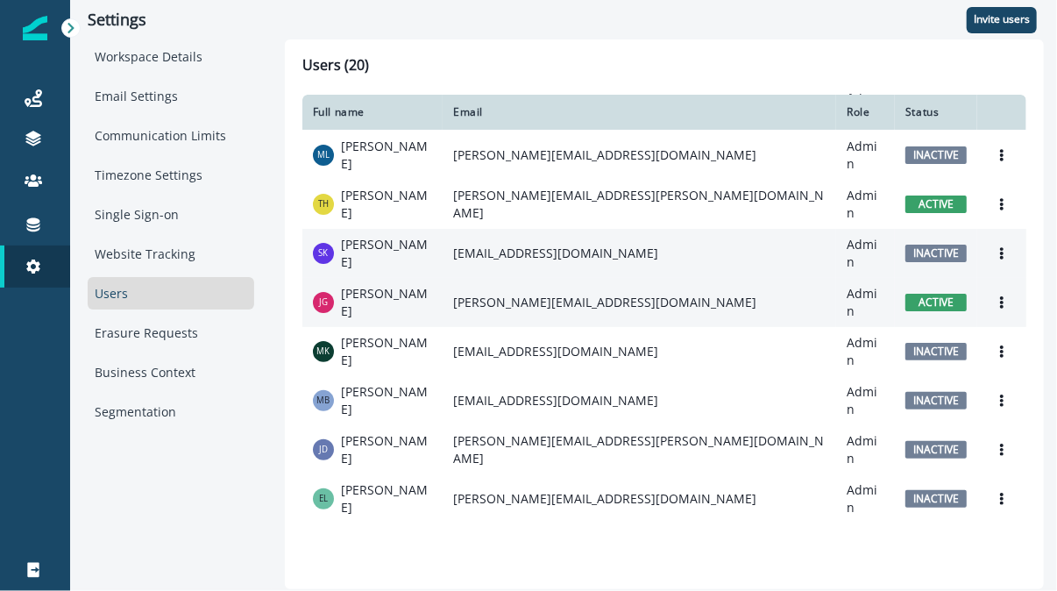
scroll to position [0, 0]
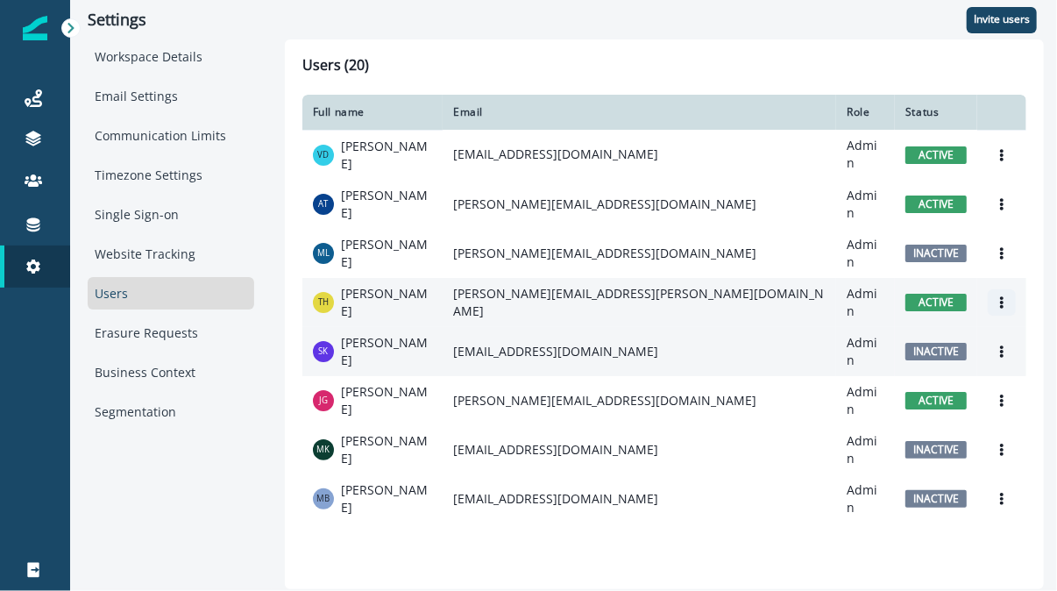
click at [1000, 296] on icon "Options" at bounding box center [1002, 302] width 4 height 12
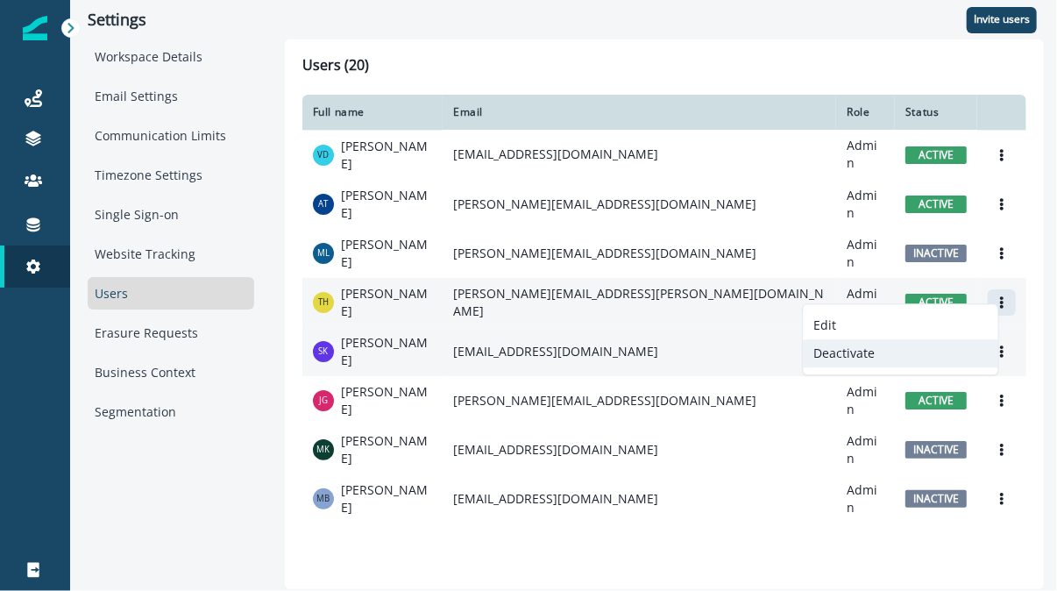
click at [896, 350] on button "Deactivate" at bounding box center [900, 353] width 195 height 28
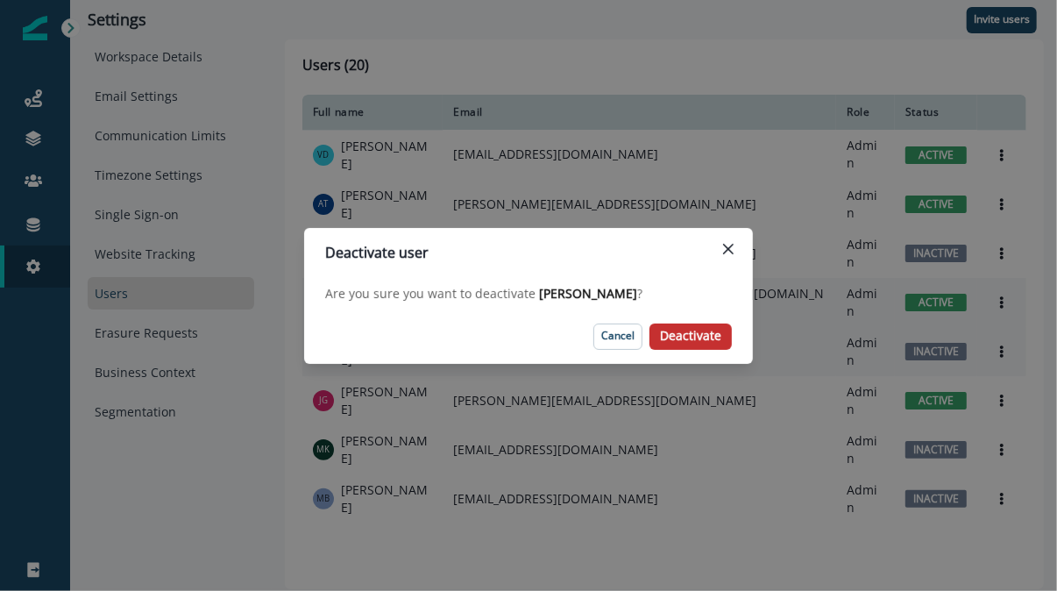
click at [715, 336] on p "Deactivate" at bounding box center [690, 336] width 61 height 15
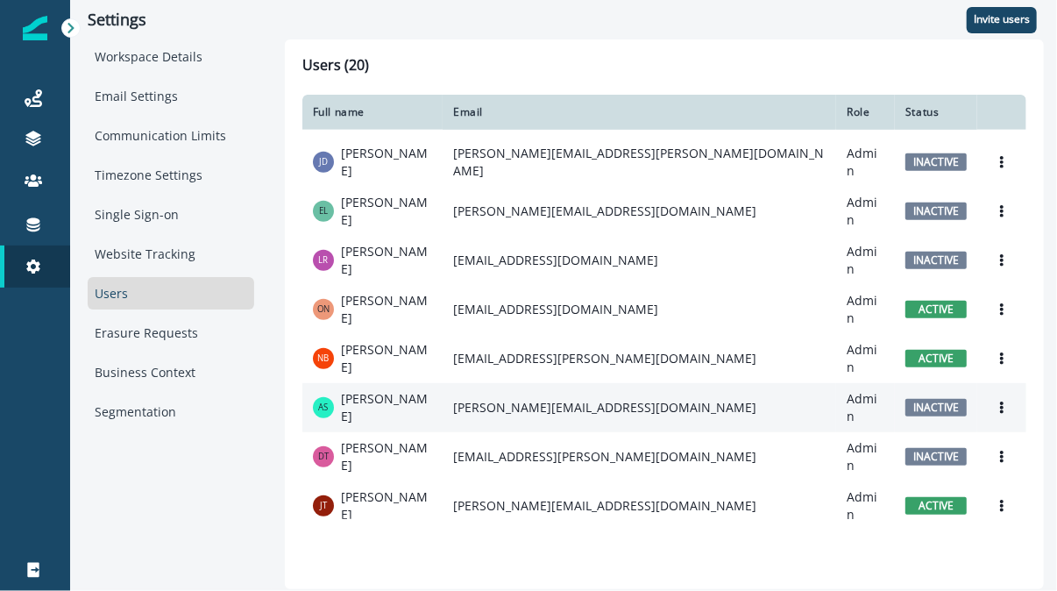
scroll to position [486, 0]
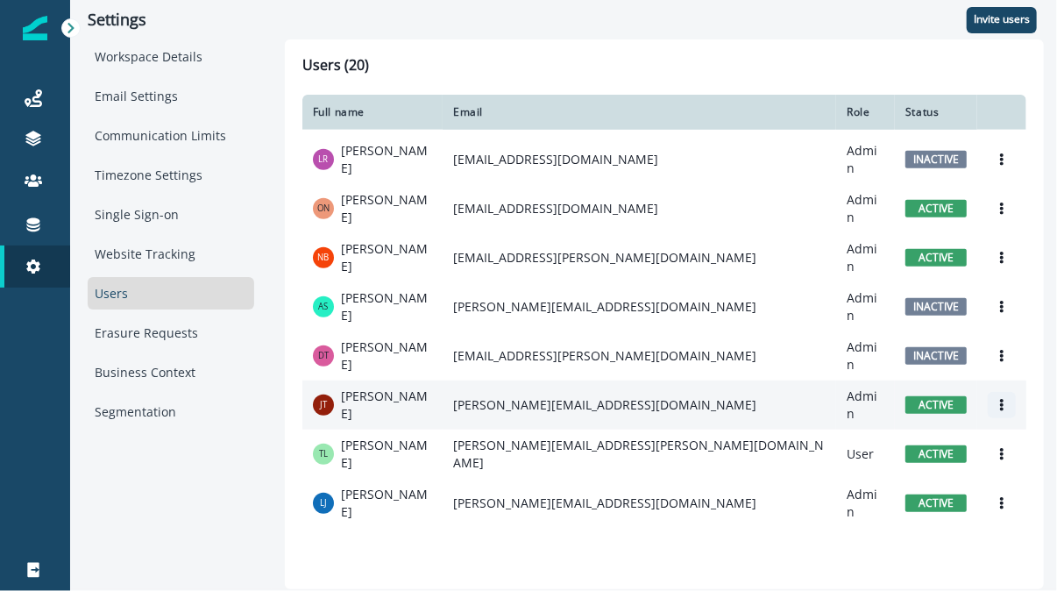
click at [1000, 399] on icon "Options" at bounding box center [1002, 405] width 4 height 12
click at [855, 393] on button "Deactivate" at bounding box center [900, 392] width 195 height 28
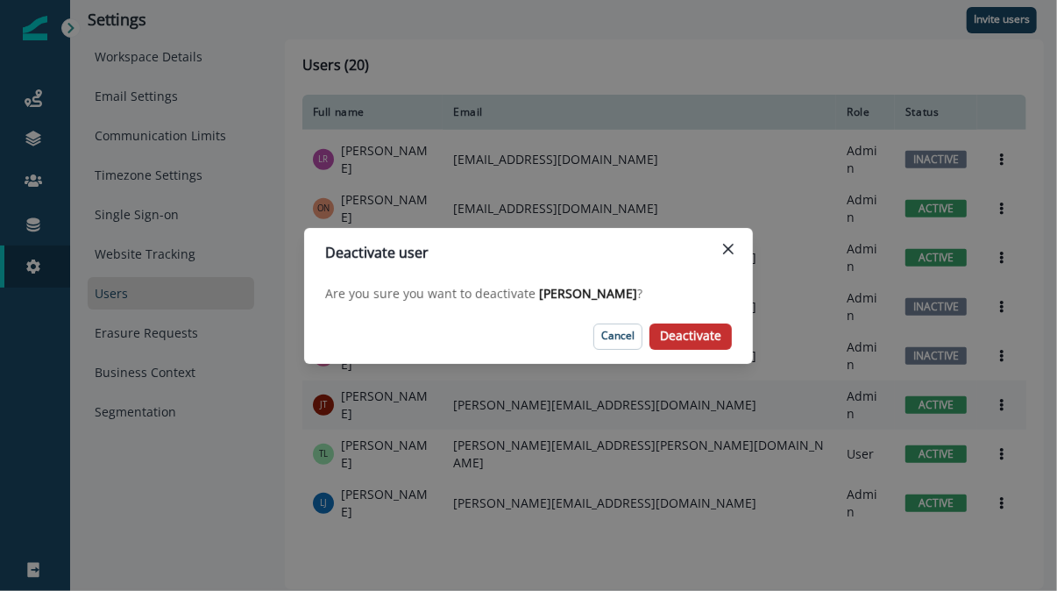
click at [691, 338] on p "Deactivate" at bounding box center [690, 336] width 61 height 15
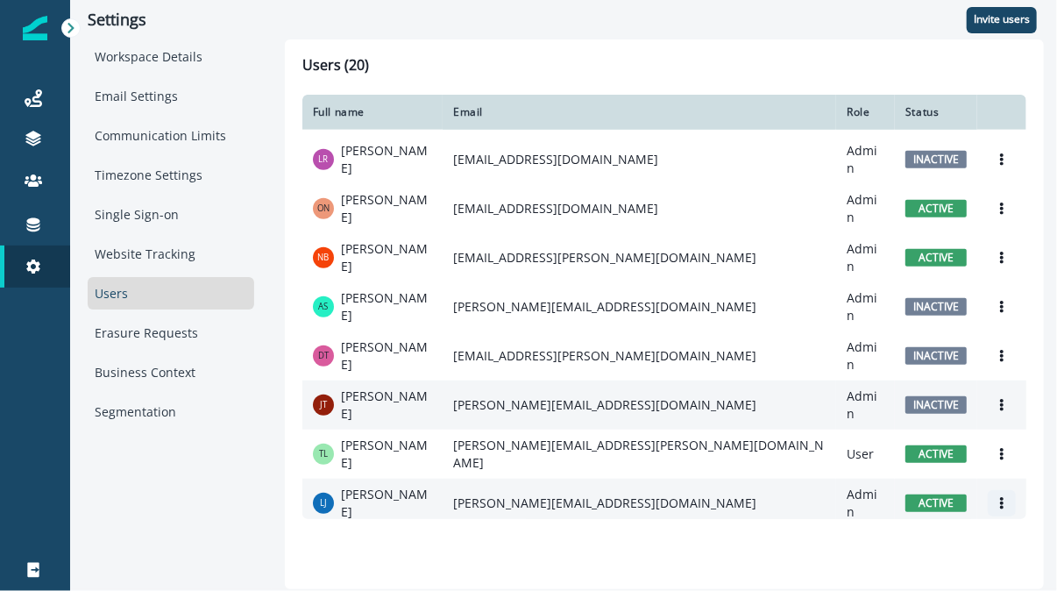
click at [987, 490] on button "Options" at bounding box center [1001, 503] width 28 height 26
click at [848, 476] on button "Deactivate" at bounding box center [900, 479] width 195 height 28
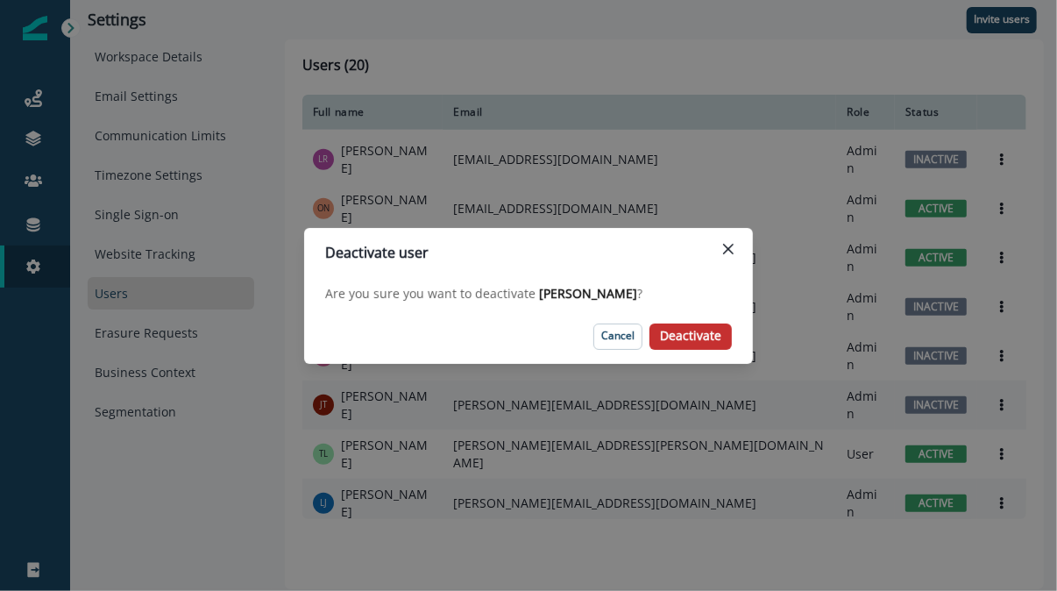
click at [692, 338] on p "Deactivate" at bounding box center [690, 336] width 61 height 15
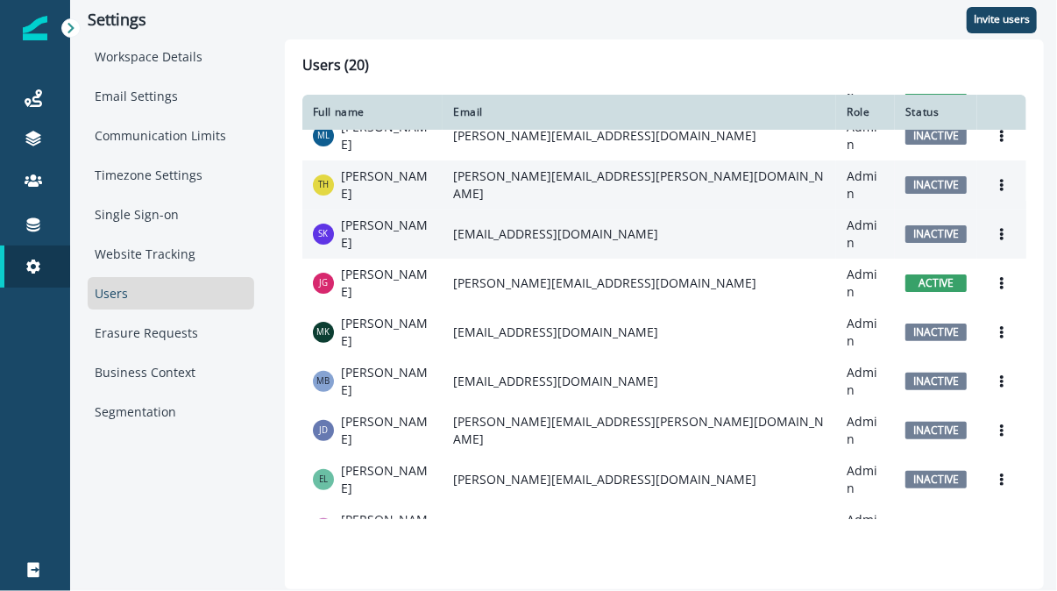
scroll to position [0, 0]
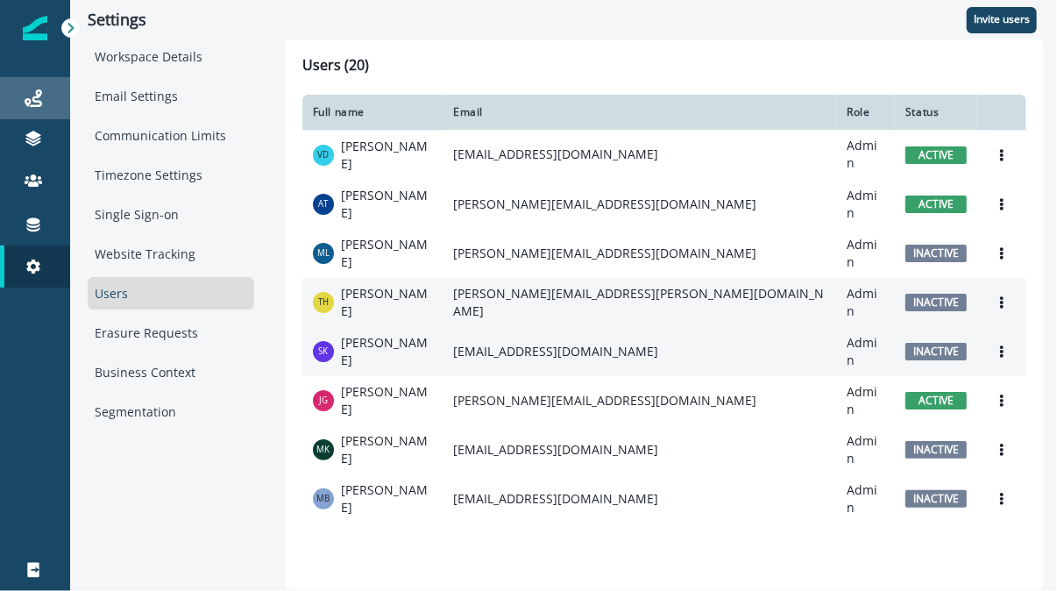
click at [32, 101] on icon at bounding box center [34, 98] width 18 height 18
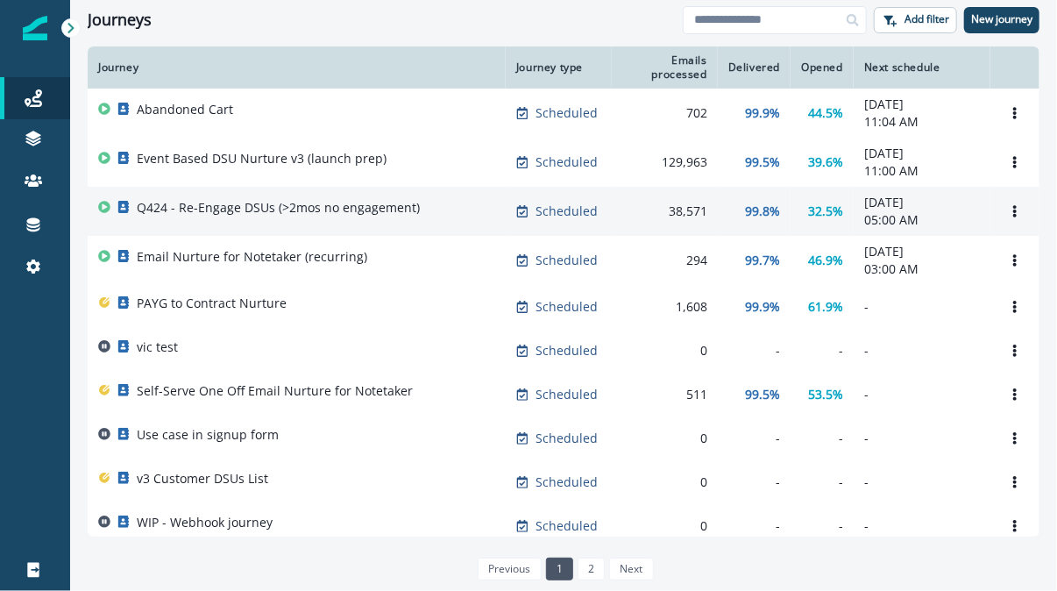
click at [348, 222] on div "Q424 - Re-Engage DSUs (>2mos no engagement)" at bounding box center [278, 211] width 283 height 25
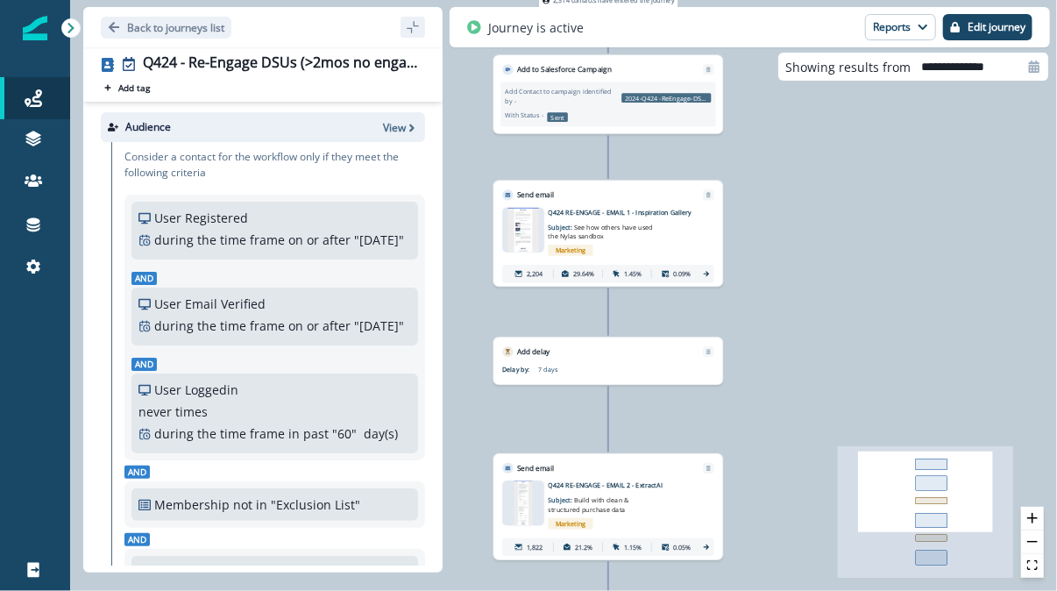
click at [525, 227] on img at bounding box center [523, 230] width 31 height 45
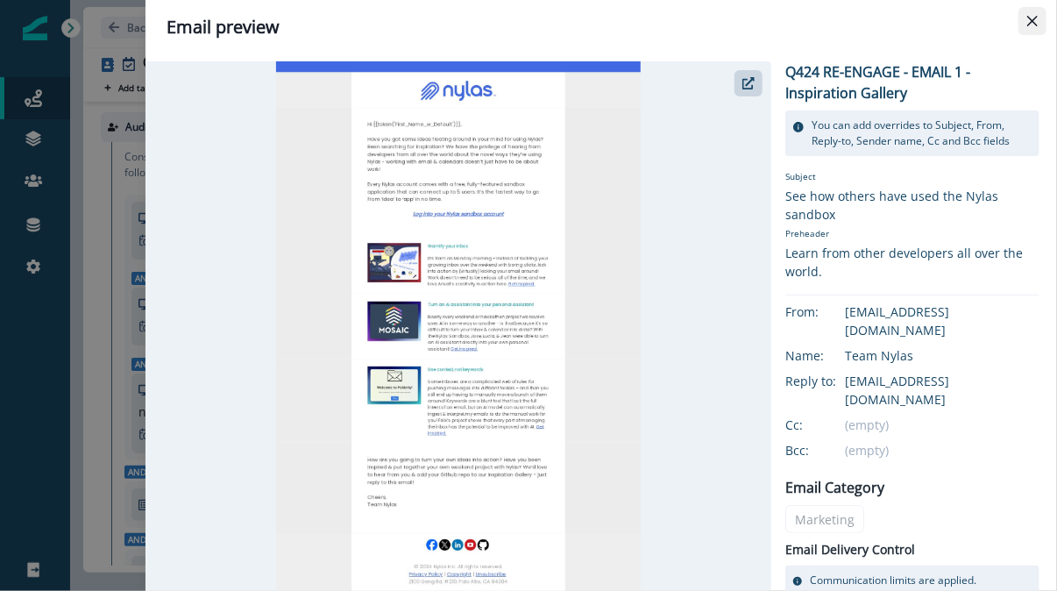
click at [1030, 23] on icon "Close" at bounding box center [1032, 21] width 11 height 11
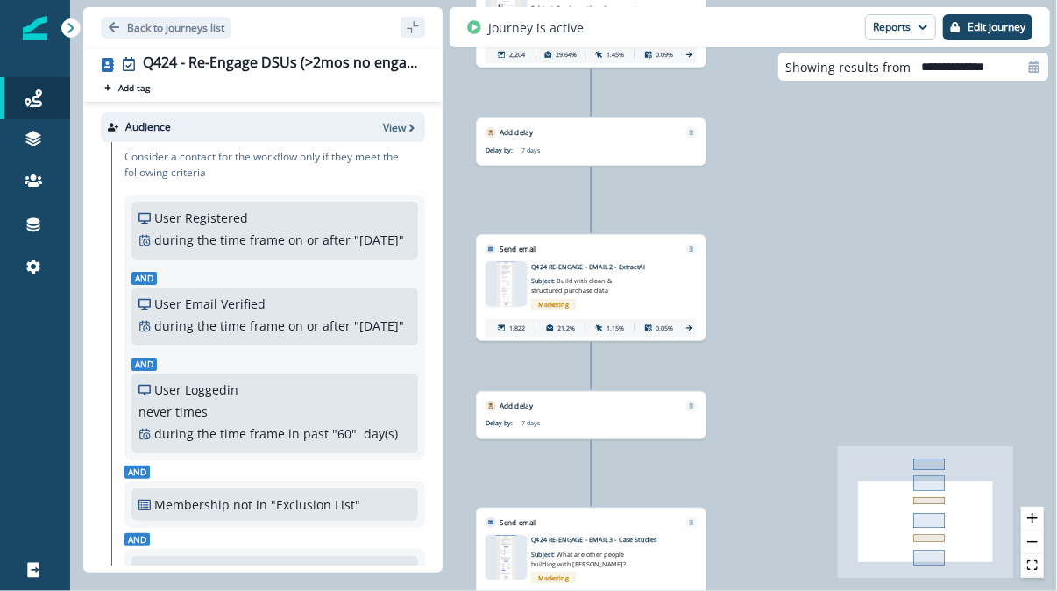
click at [508, 286] on img at bounding box center [506, 283] width 18 height 45
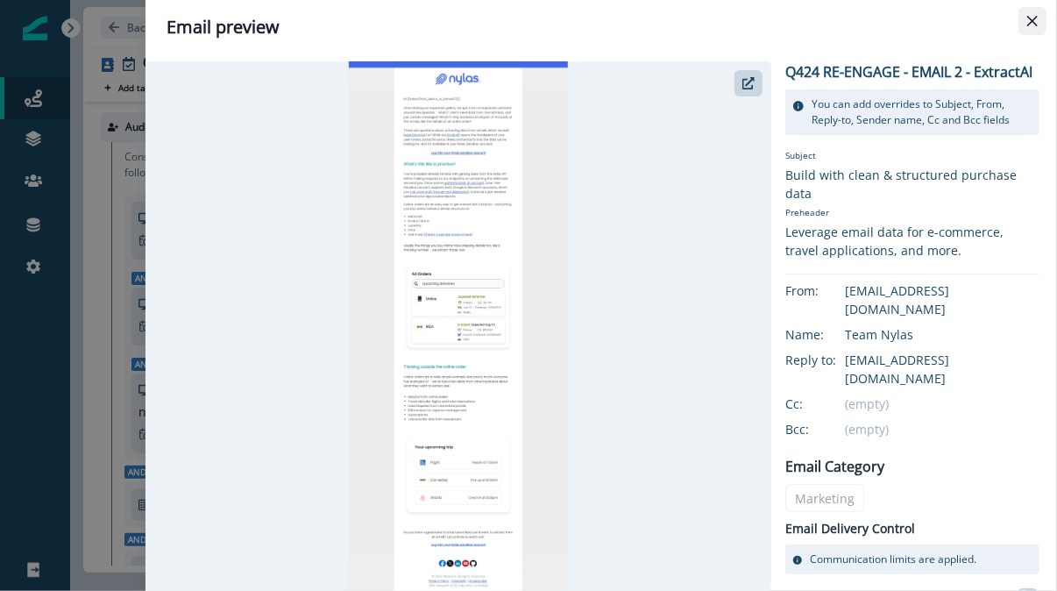
click at [1040, 25] on button "Close" at bounding box center [1032, 21] width 28 height 28
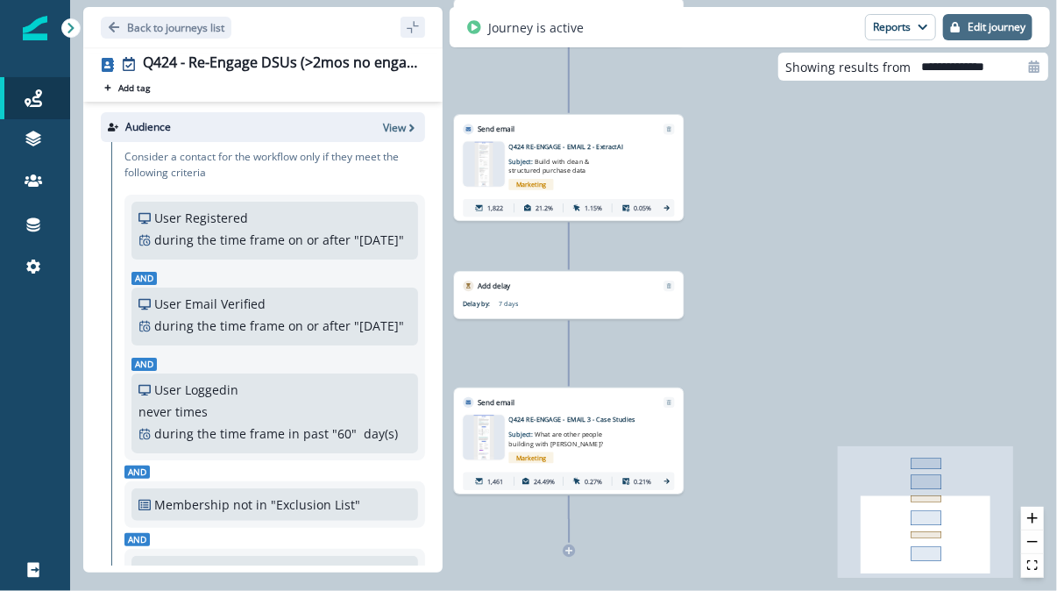
click at [1001, 34] on button "Edit journey" at bounding box center [987, 27] width 89 height 26
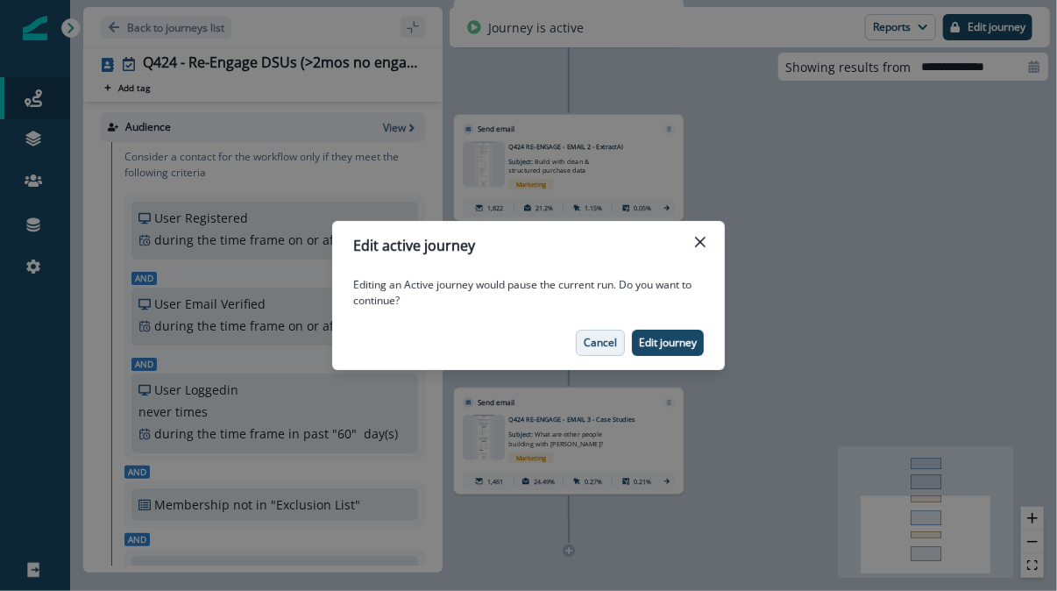
click at [586, 342] on p "Cancel" at bounding box center [600, 342] width 33 height 12
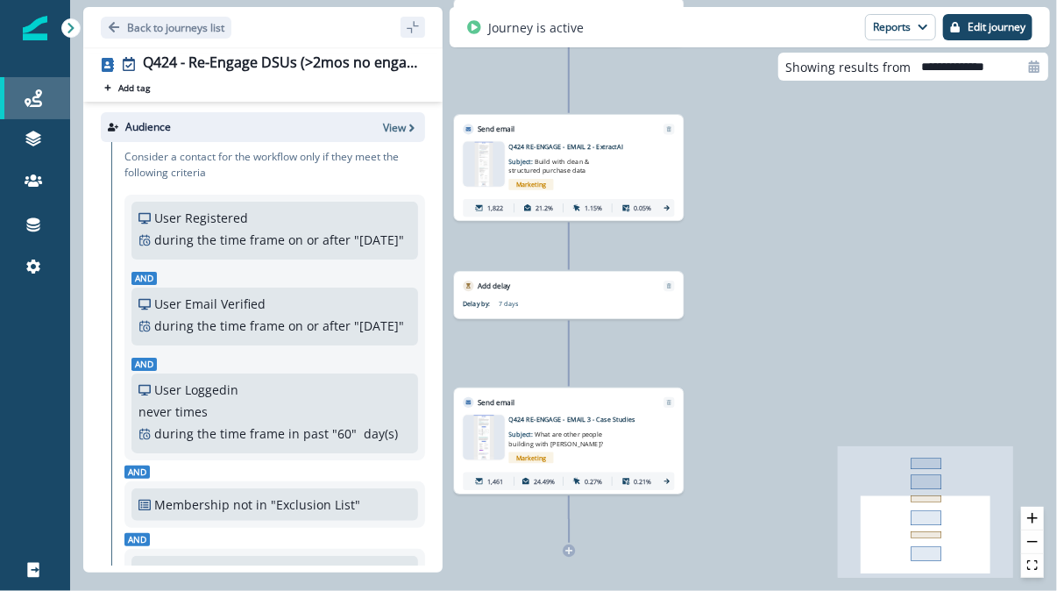
click at [45, 107] on div "Journeys" at bounding box center [35, 98] width 56 height 21
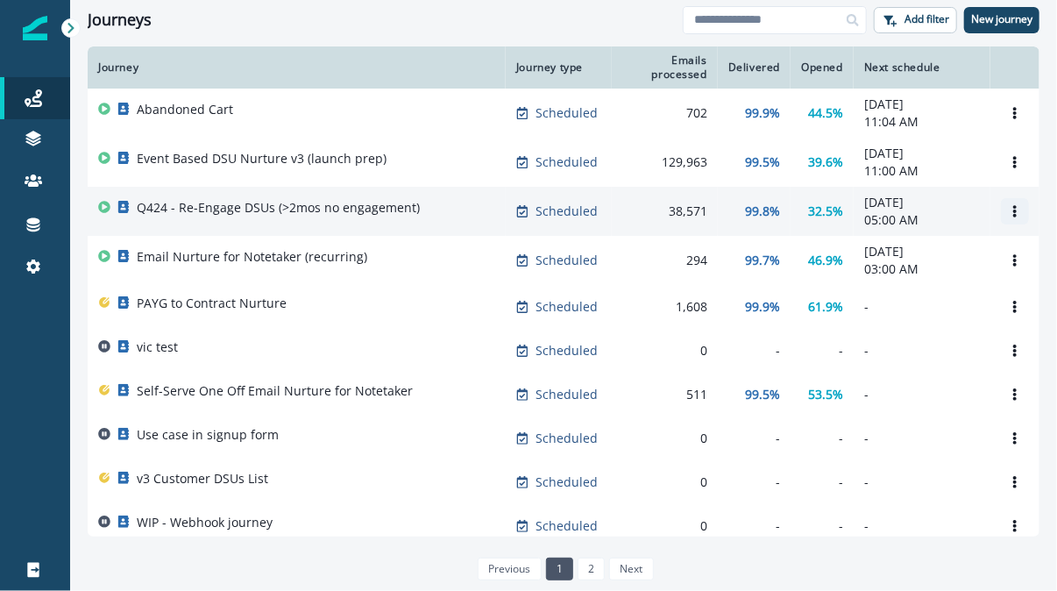
click at [1011, 203] on button "Options" at bounding box center [1015, 211] width 28 height 26
click at [372, 213] on p "Q424 - Re-Engage DSUs (>2mos no engagement)" at bounding box center [278, 208] width 283 height 18
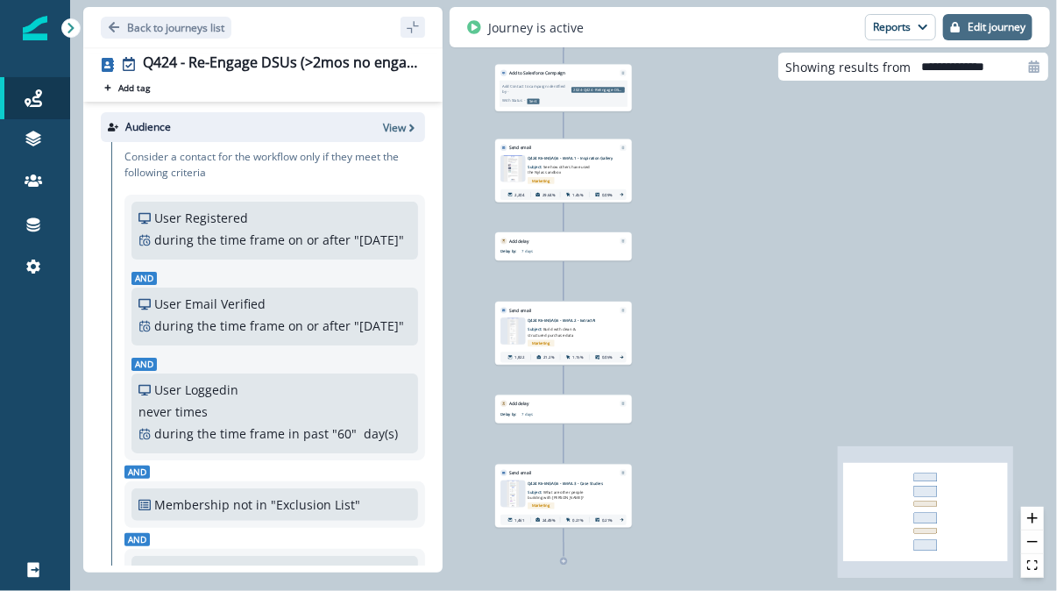
click at [976, 33] on p "Edit journey" at bounding box center [996, 27] width 58 height 12
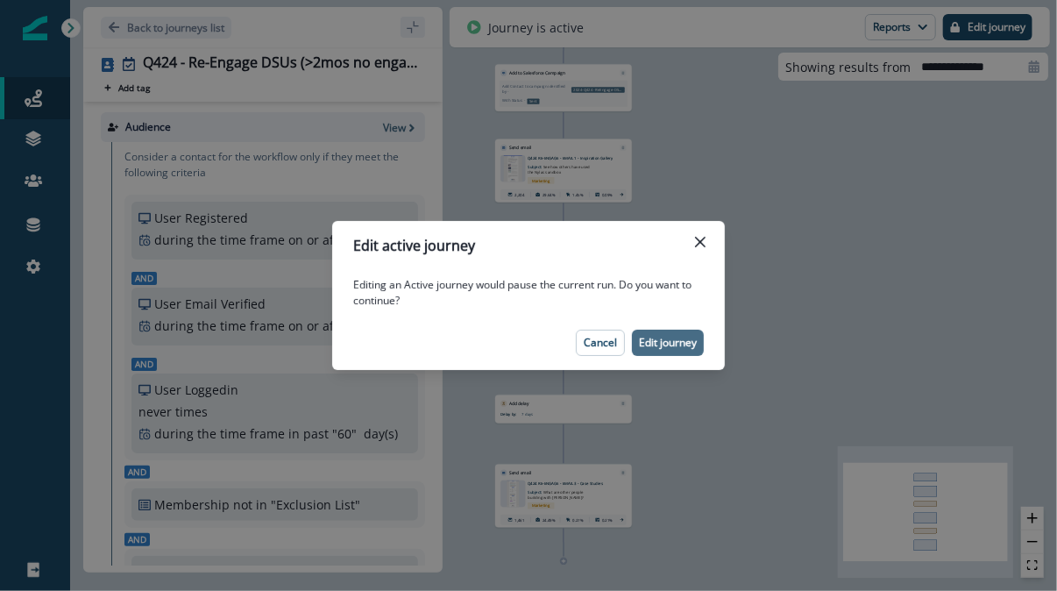
click at [672, 350] on button "Edit journey" at bounding box center [668, 342] width 72 height 26
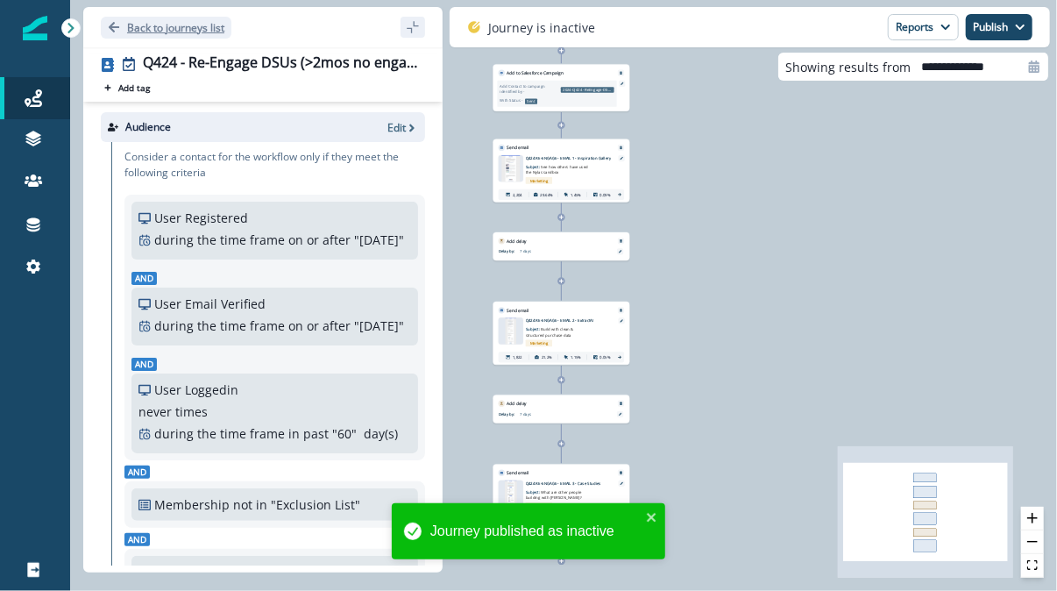
click at [137, 25] on p "Back to journeys list" at bounding box center [175, 27] width 97 height 15
